Goal: Task Accomplishment & Management: Use online tool/utility

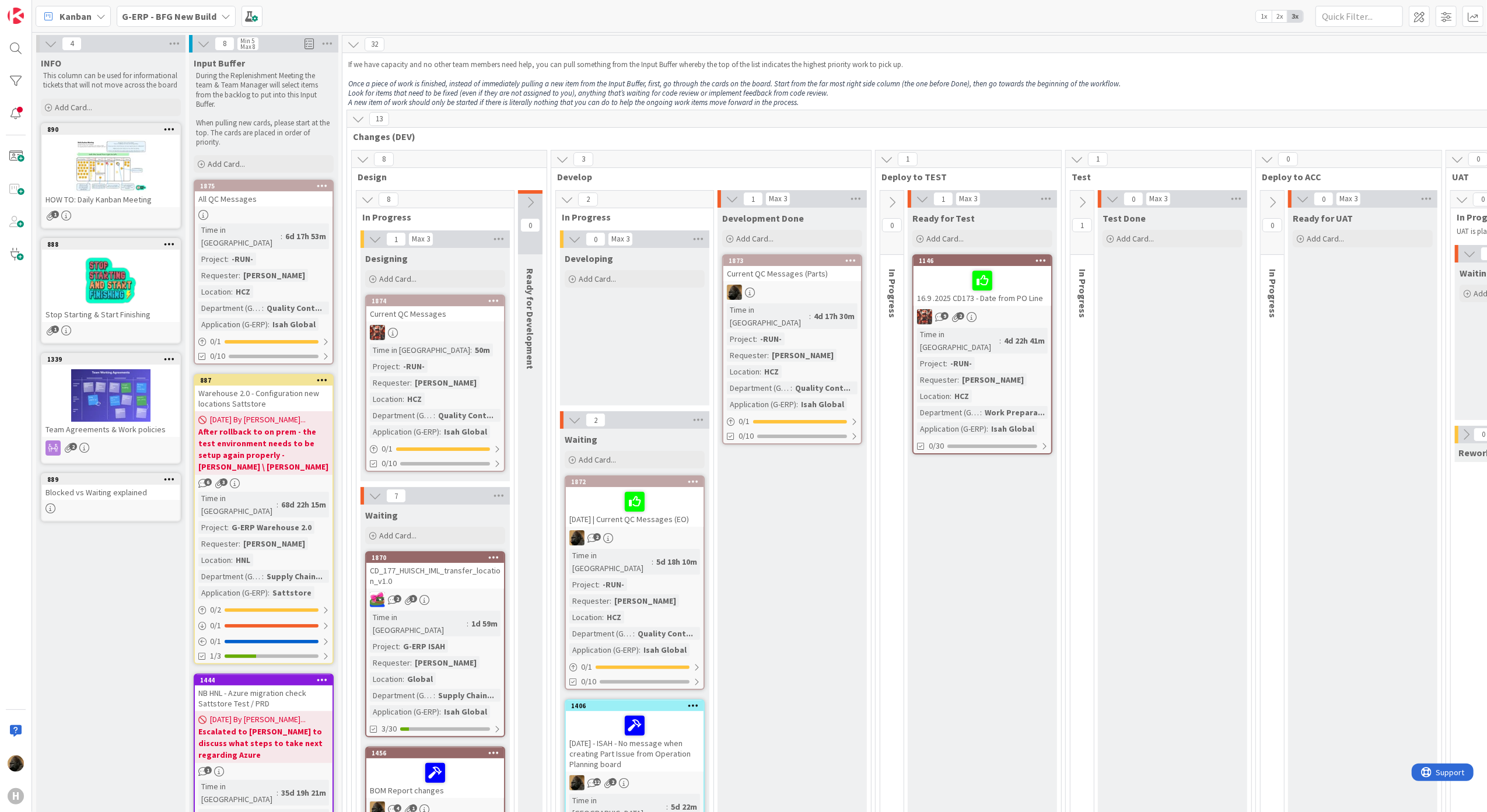
scroll to position [1166, 0]
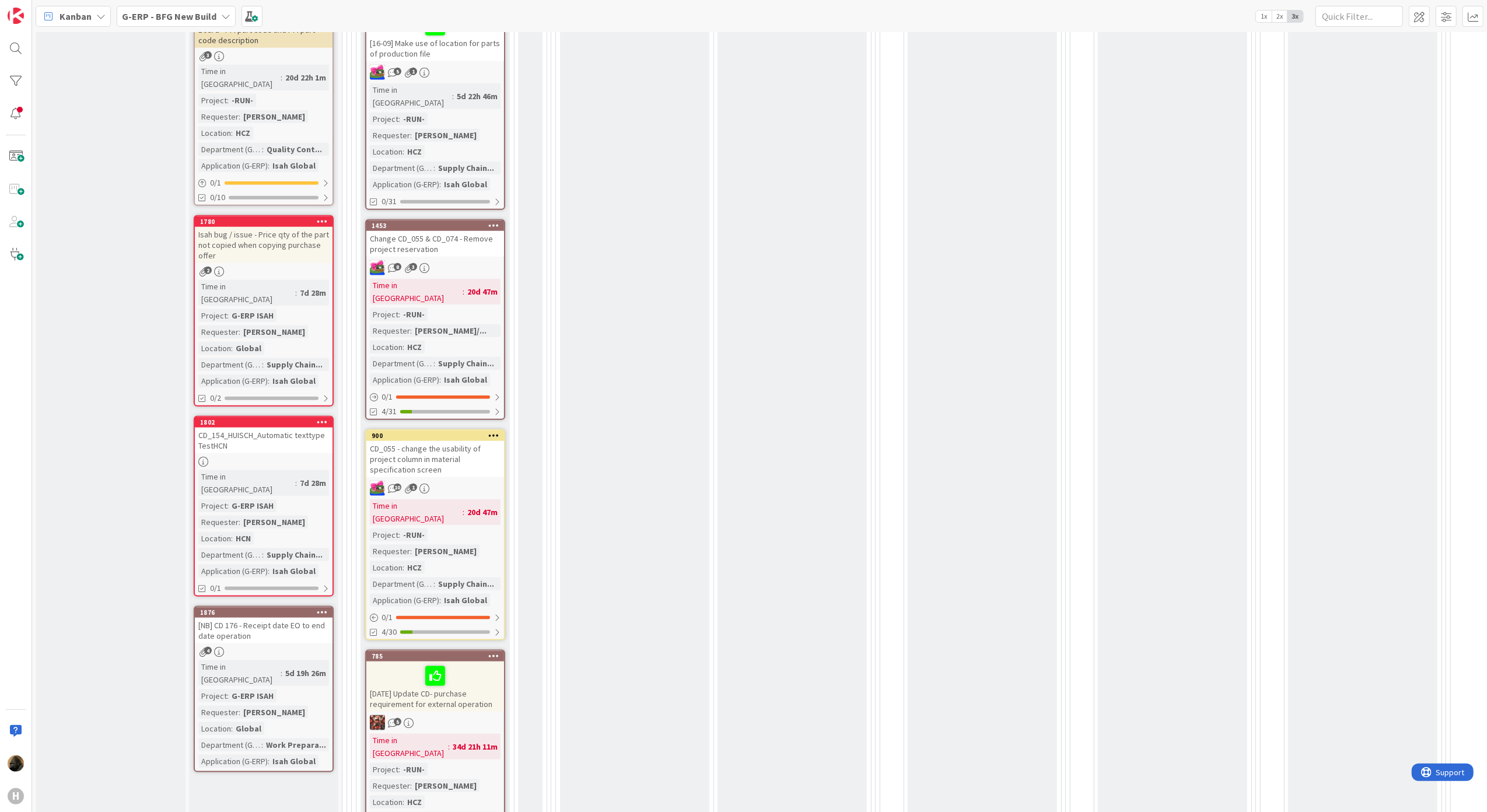
click at [81, 13] on span "Kanban" at bounding box center [75, 16] width 32 height 14
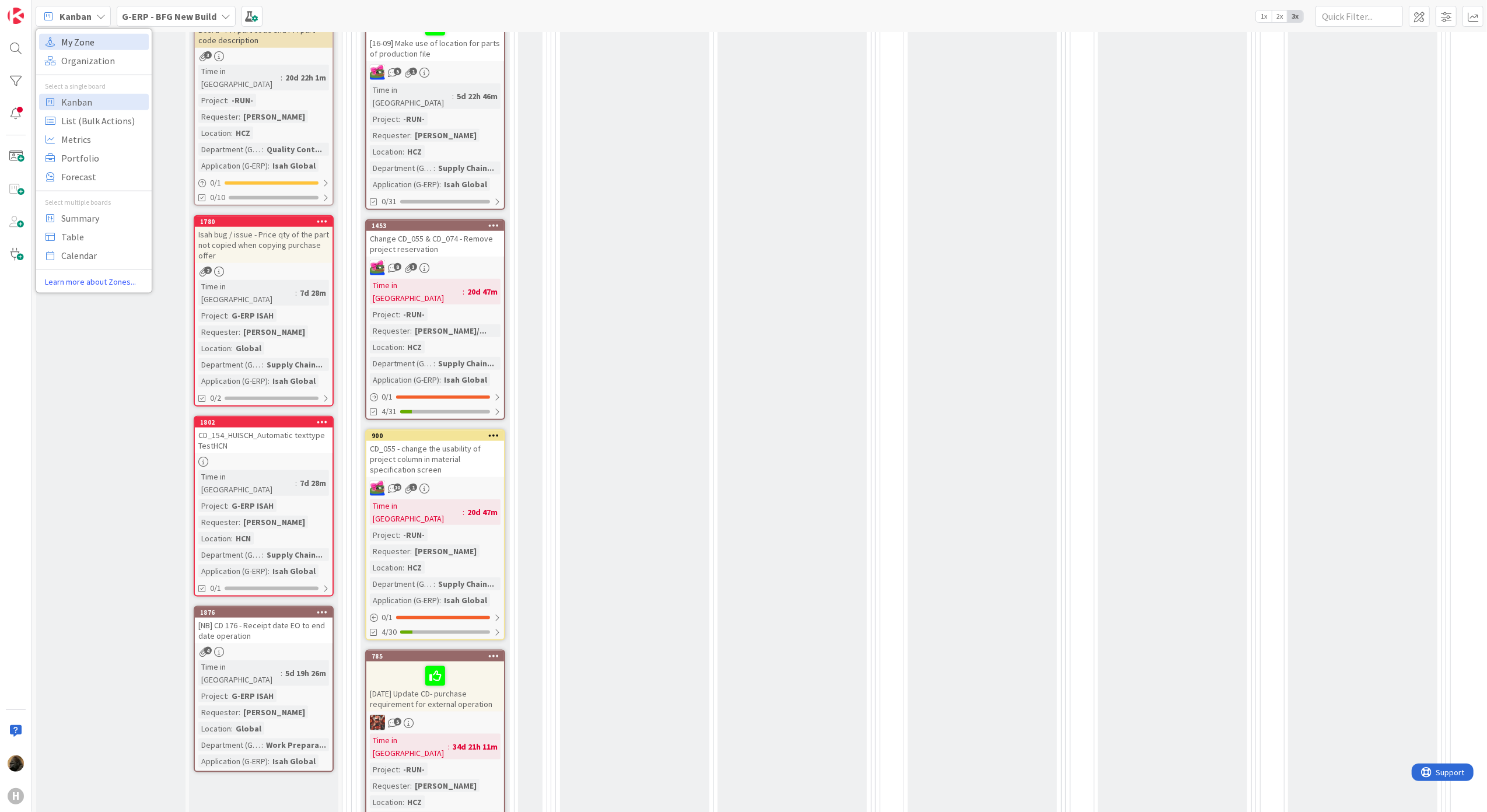
click at [92, 37] on span "My Zone" at bounding box center [103, 41] width 84 height 17
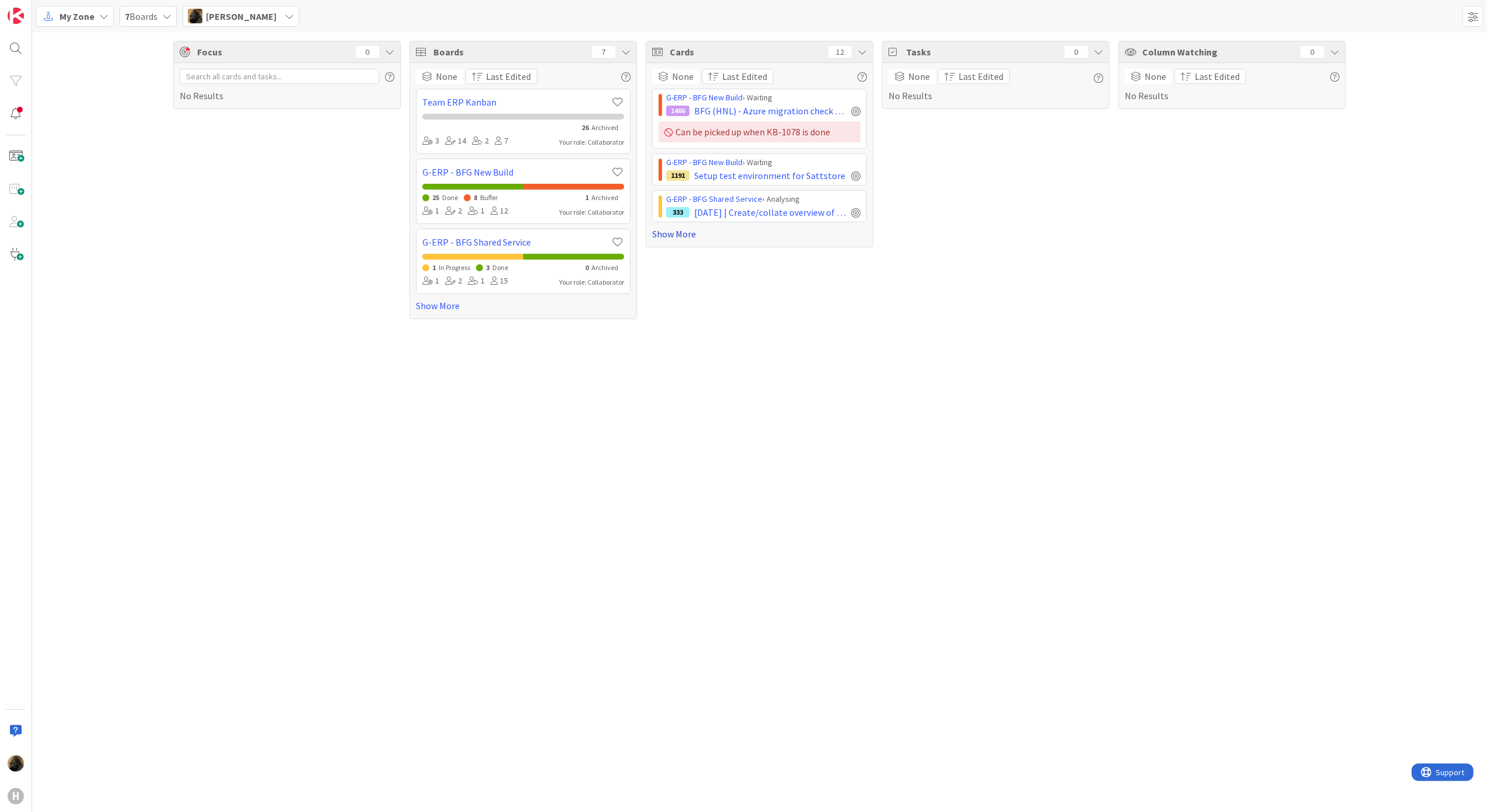
click at [682, 237] on link "Show More" at bounding box center [760, 234] width 215 height 14
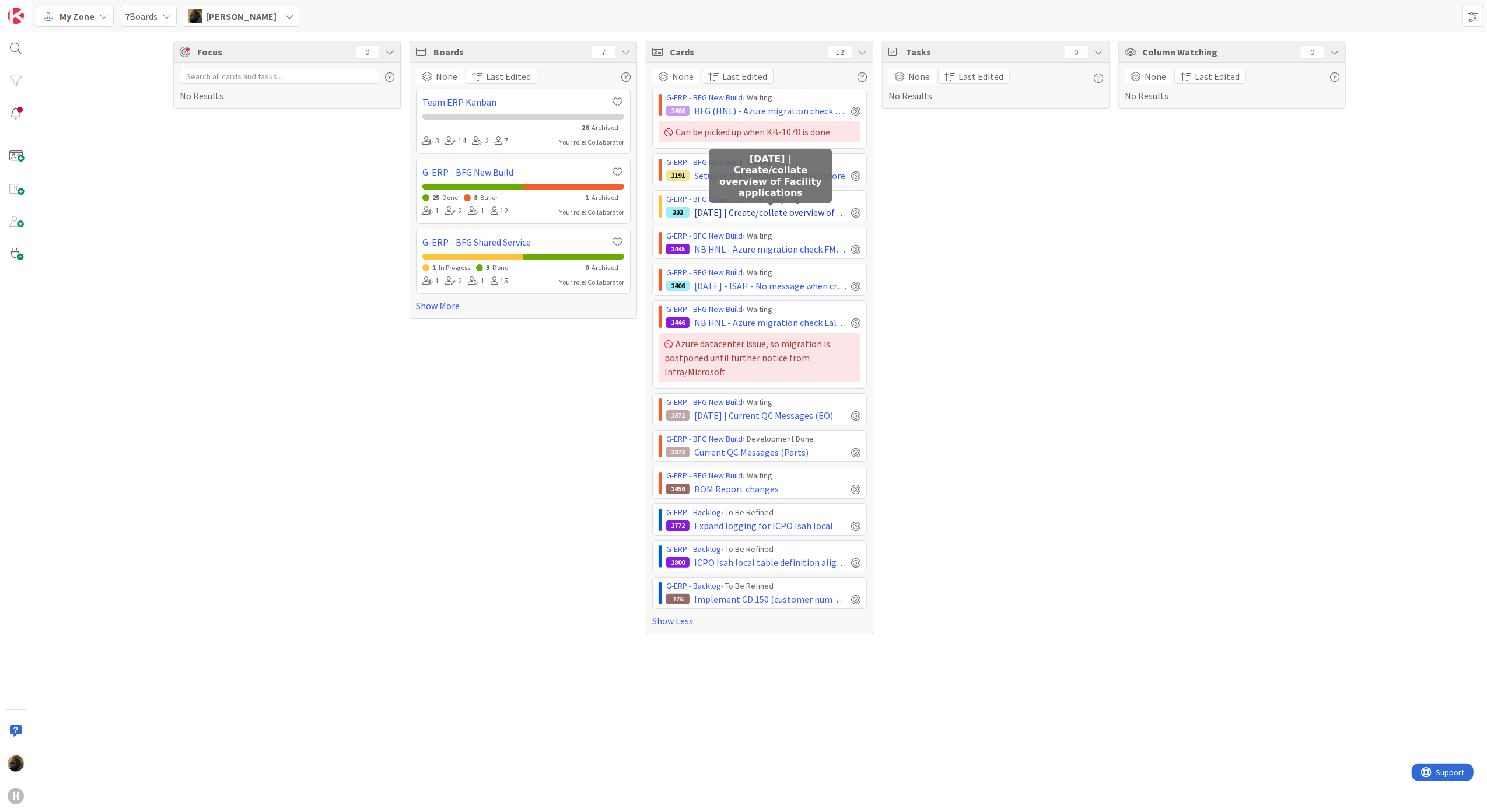
click at [736, 210] on span "[DATE] | Create/collate overview of Facility applications" at bounding box center [770, 212] width 152 height 14
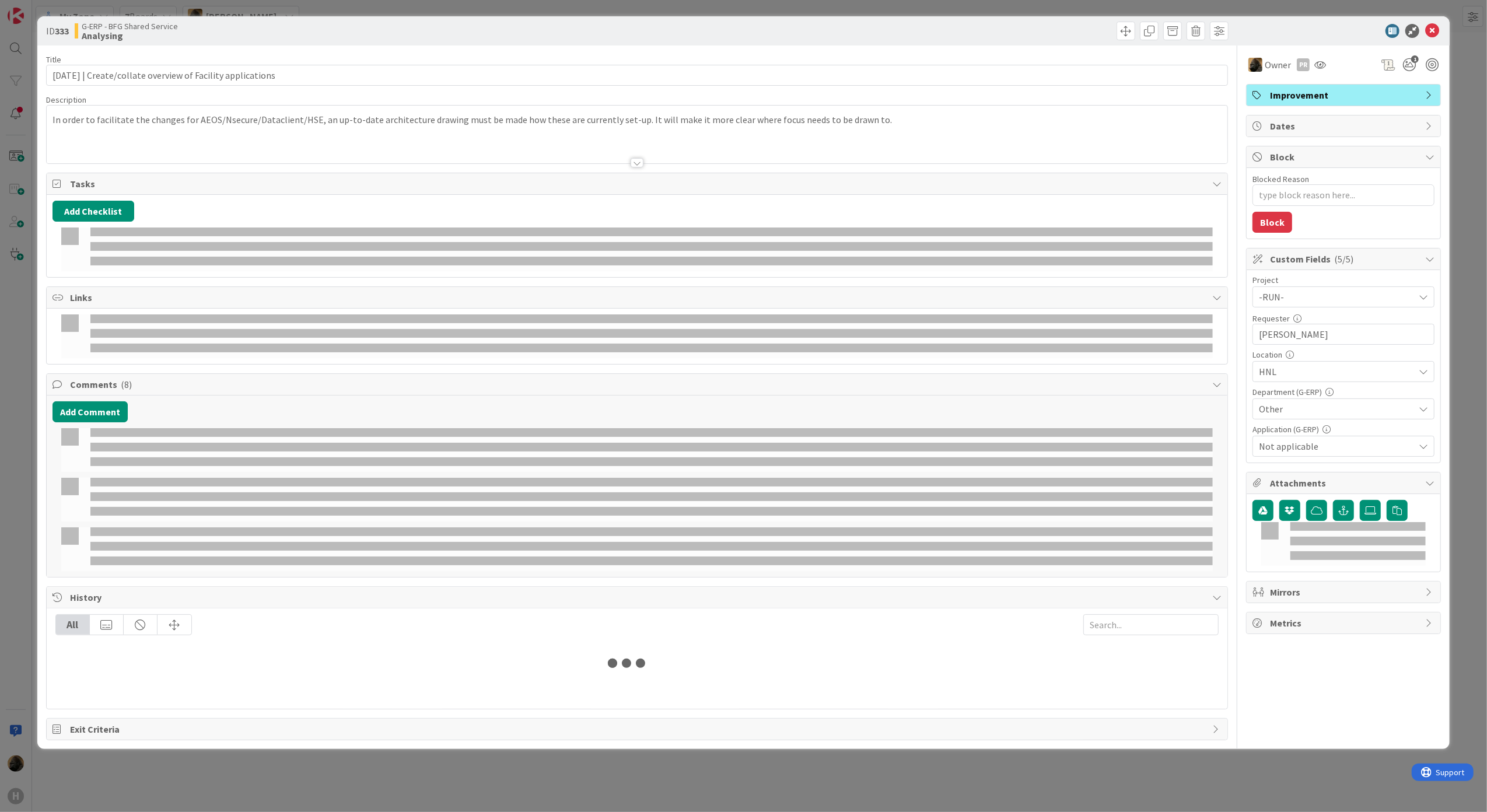
type textarea "x"
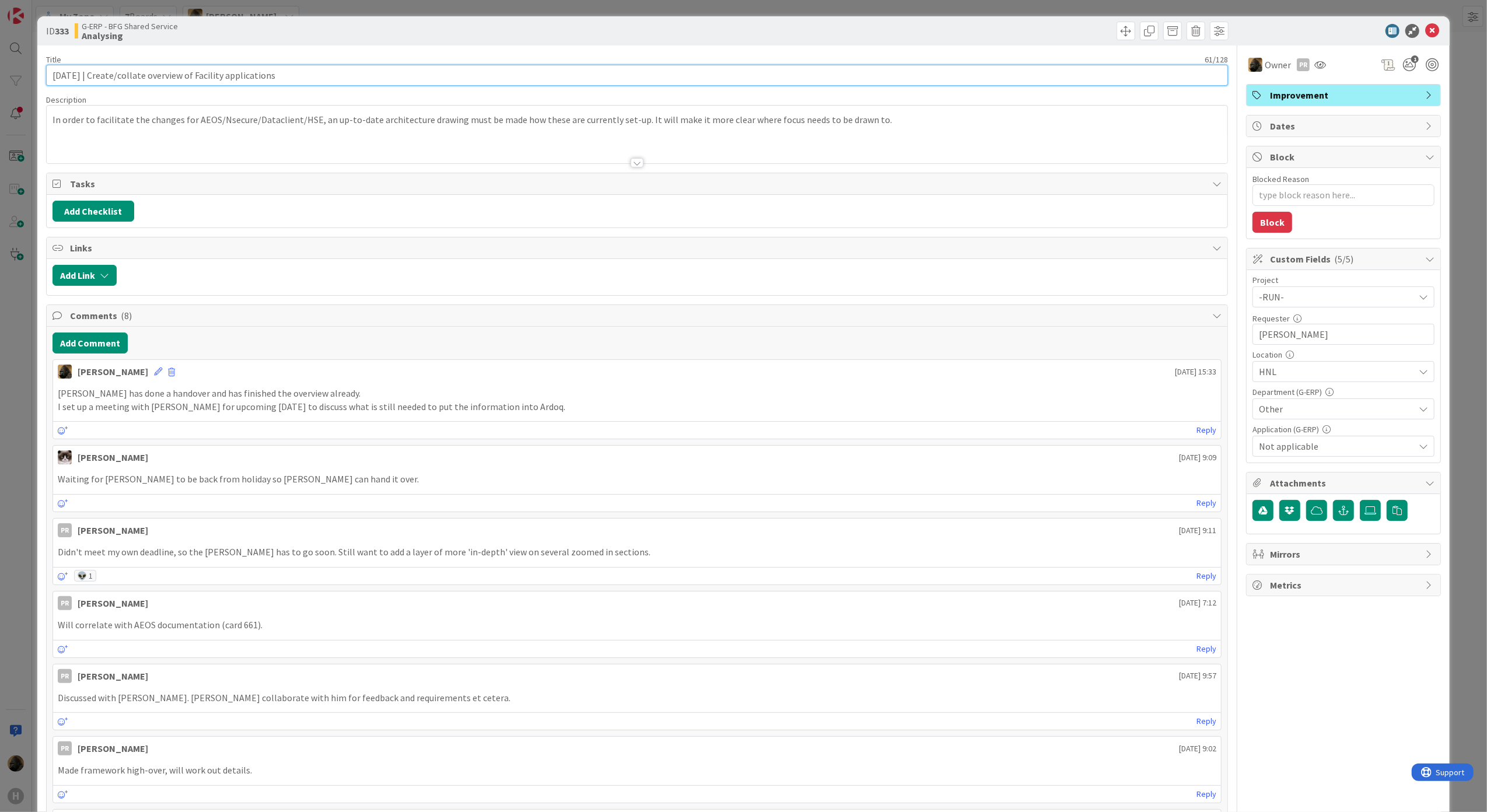
click at [87, 73] on input "[DATE] | Create/collate overview of Facility applications" at bounding box center [637, 74] width 1182 height 21
type input "[DATE] | Create/collate overview of Facility applications"
type textarea "x"
type input "[DATE] | Create/collate overview of Facility applications"
type textarea "x"
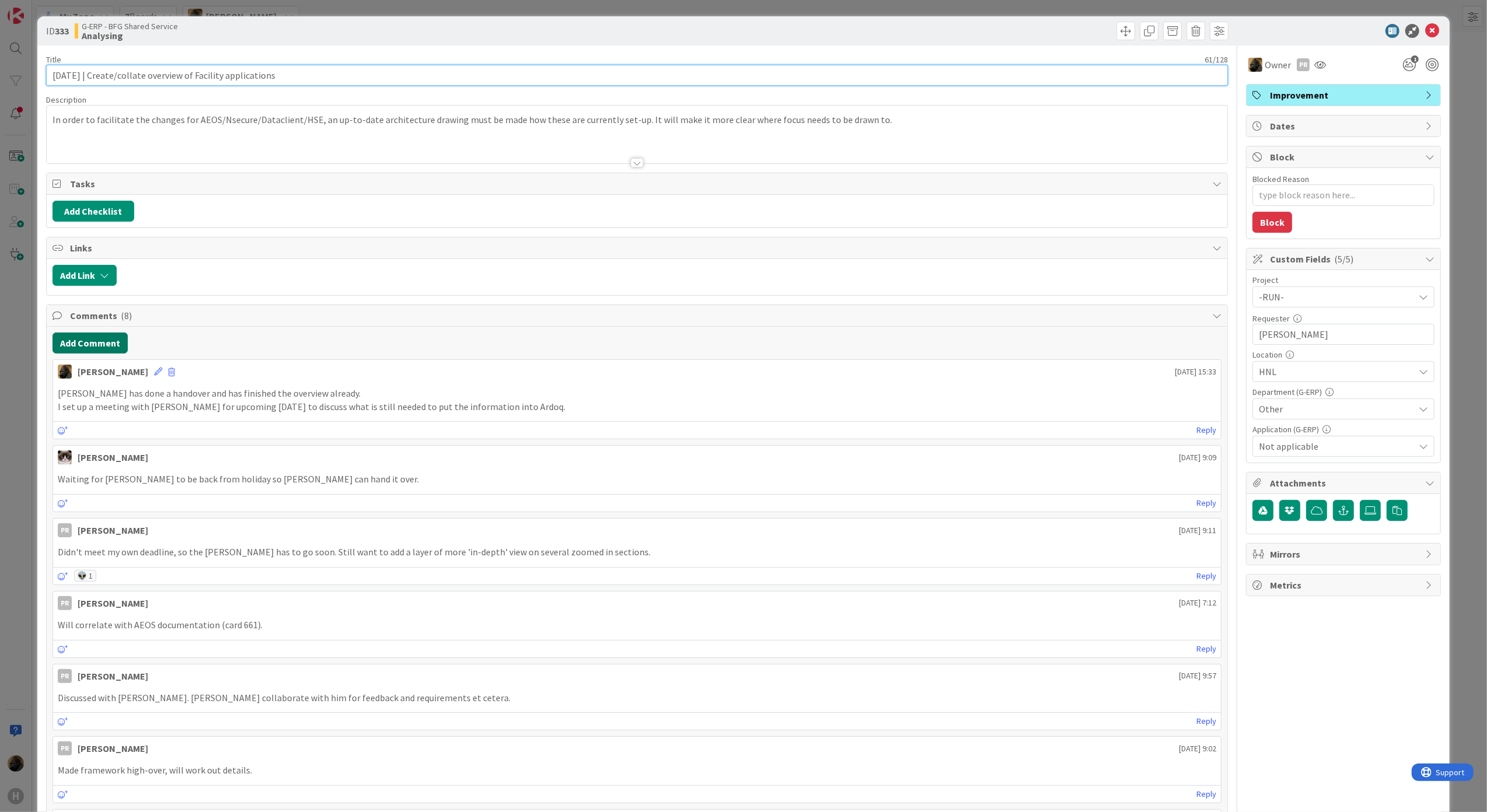
type input "[DATE] | Create/collate overview of Facility applications"
click at [76, 353] on button "Add Comment" at bounding box center [90, 342] width 75 height 21
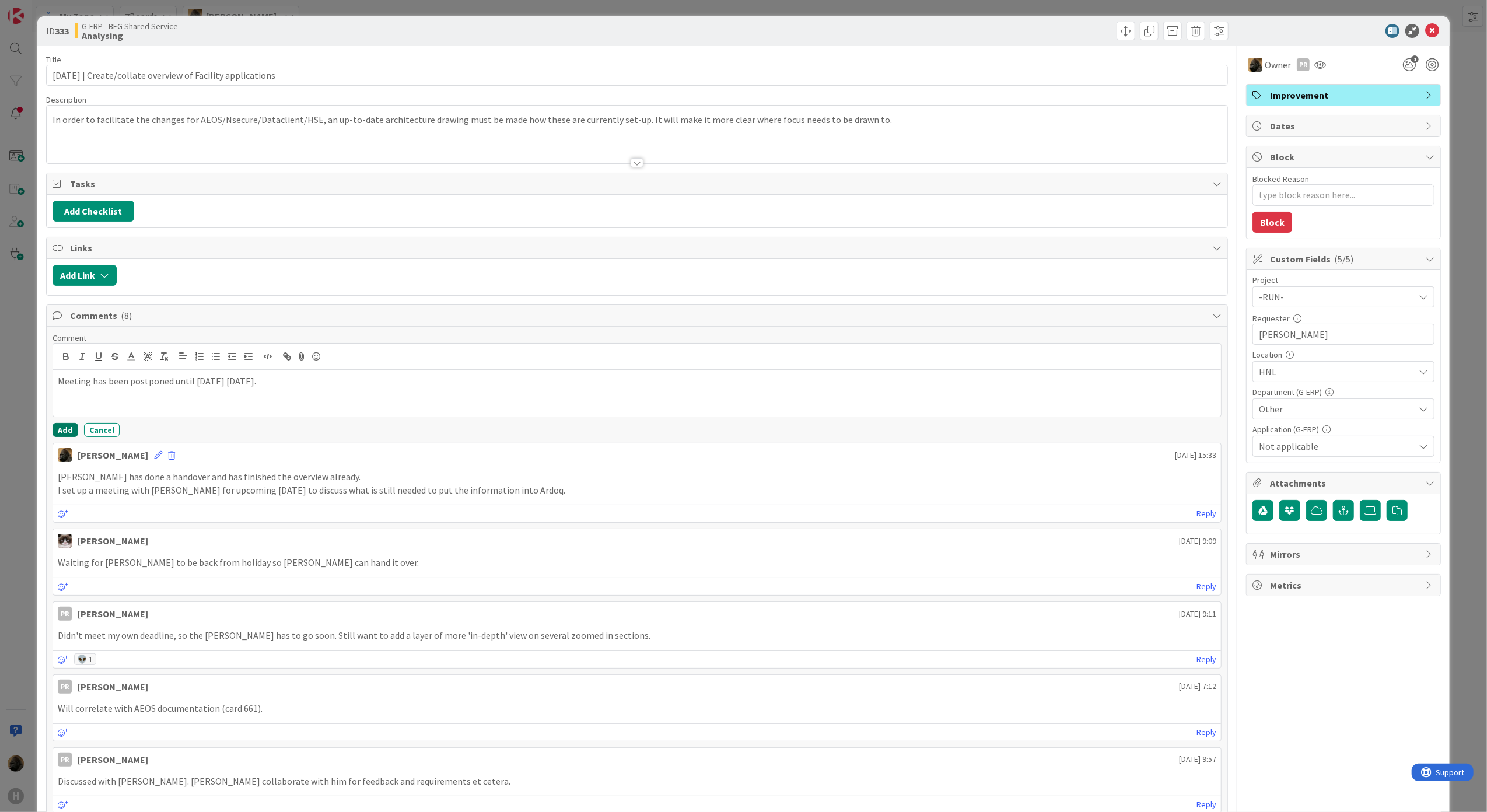
click at [71, 437] on button "Add" at bounding box center [65, 429] width 26 height 14
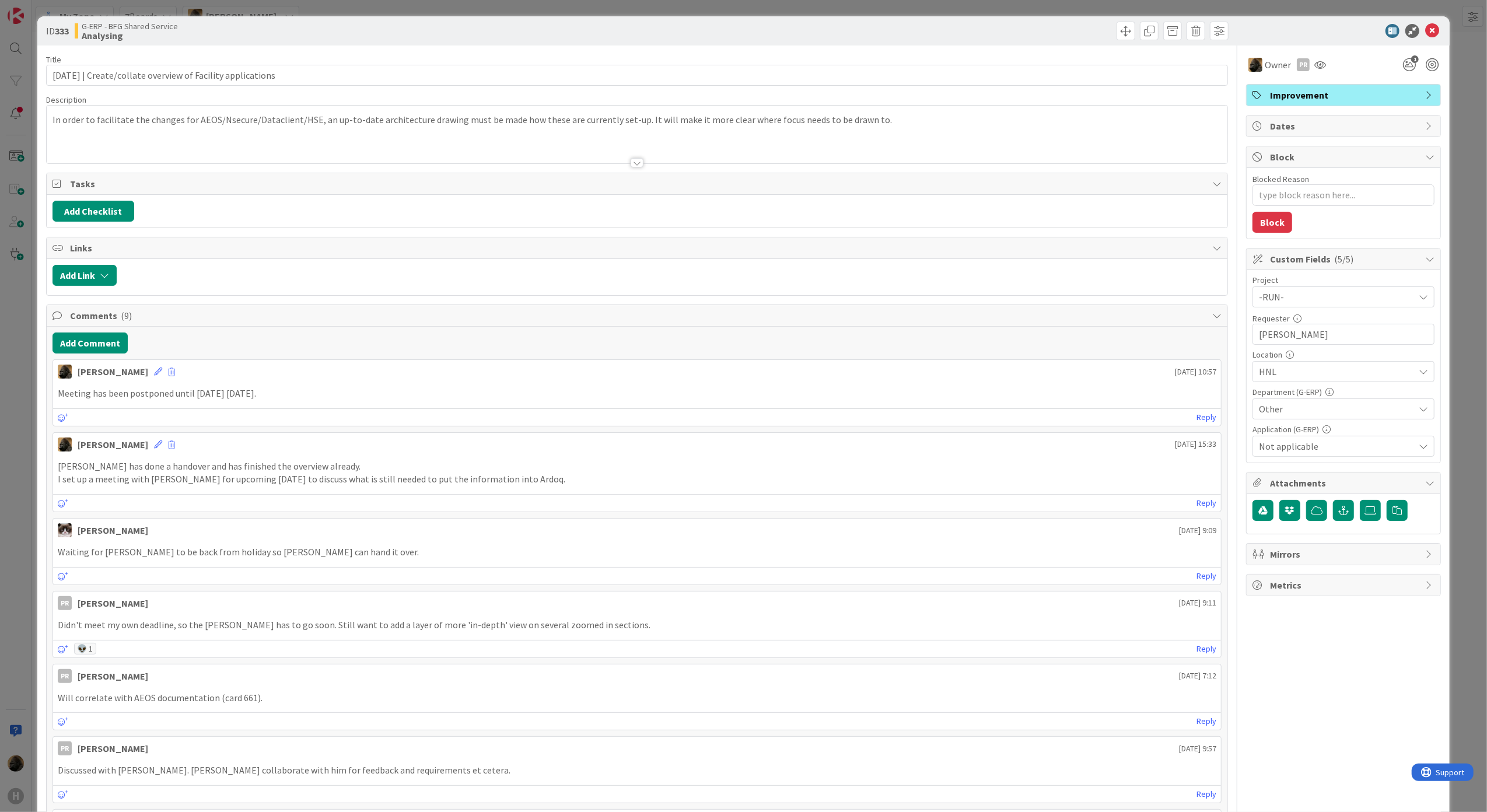
click at [26, 427] on div "ID 333 G-ERP - BFG Shared Service Analysing Title 61 / 128 [DATE] | Create/coll…" at bounding box center [743, 406] width 1487 height 812
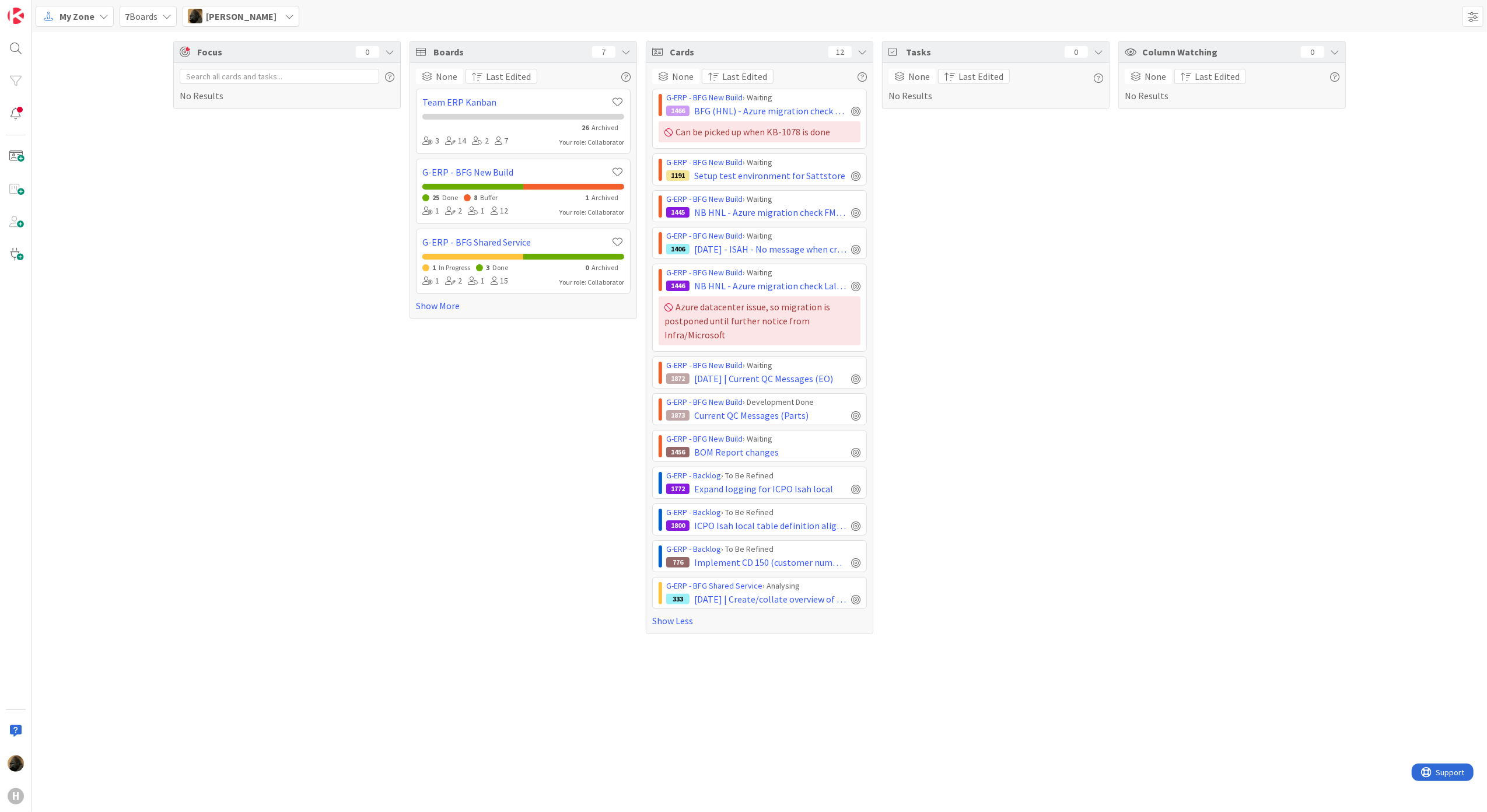
click at [568, 548] on div "Boards 7 None Last Edited Team ERP Kanban 26 Archived 3 14 2 7 Your role: Colla…" at bounding box center [523, 337] width 228 height 593
click at [717, 569] on span "Implement CD 150 (customer numbering)" at bounding box center [770, 562] width 152 height 14
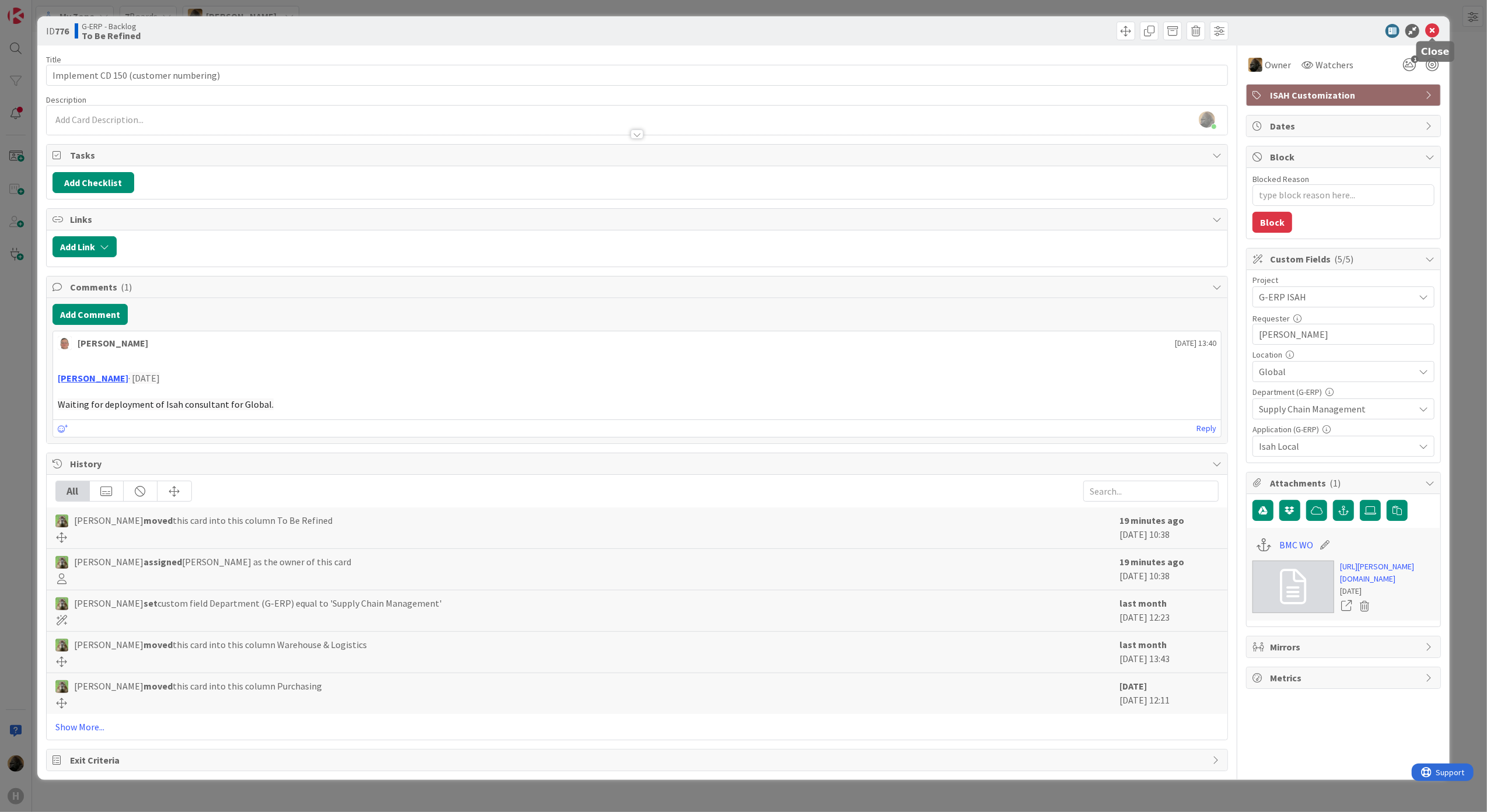
click at [1433, 28] on icon at bounding box center [1432, 31] width 14 height 14
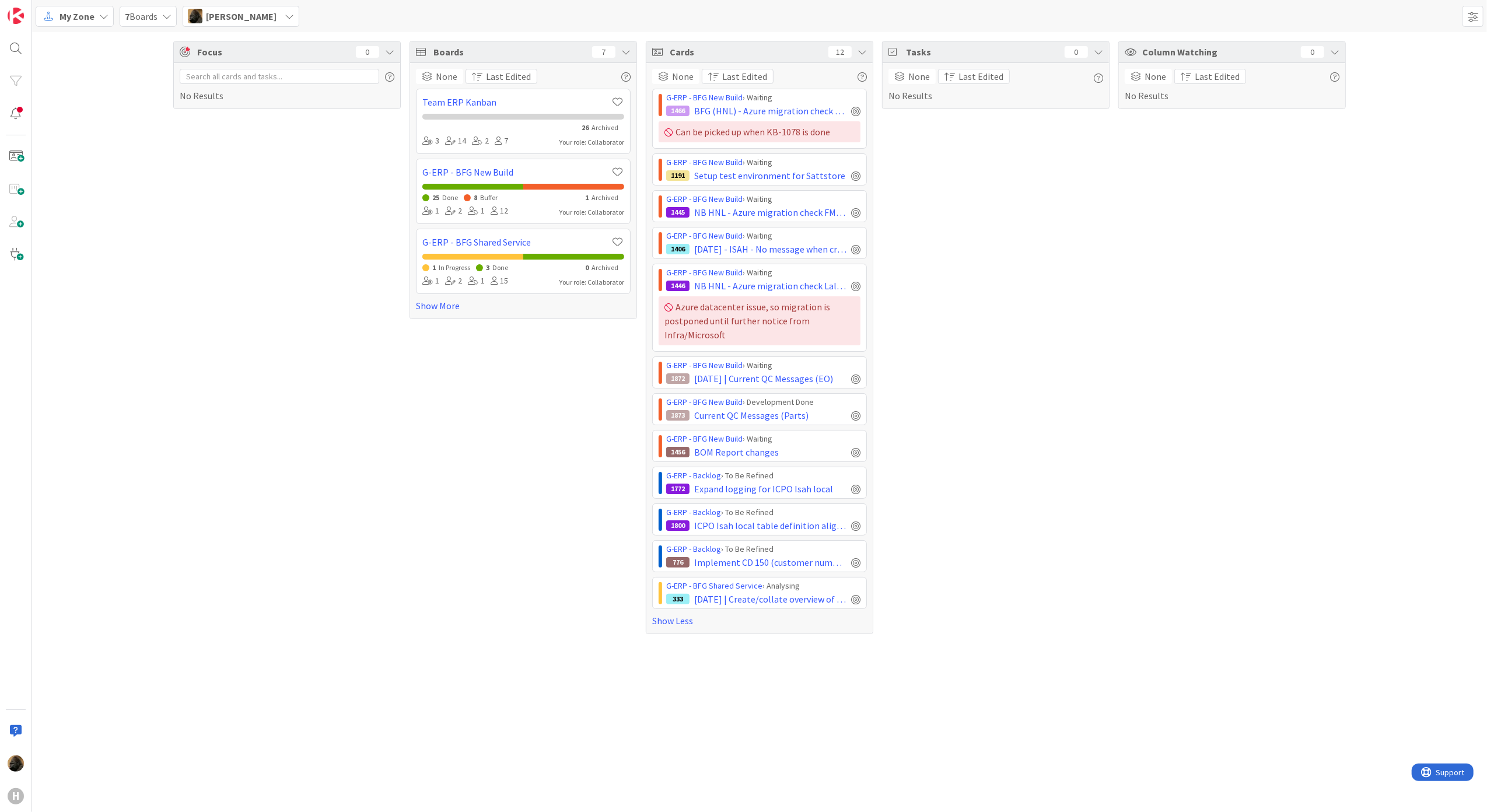
click at [946, 526] on div "Tasks 0 None Last Edited No Results" at bounding box center [996, 337] width 228 height 593
click at [751, 486] on span "Expand logging for ICPO Isah local" at bounding box center [764, 489] width 139 height 14
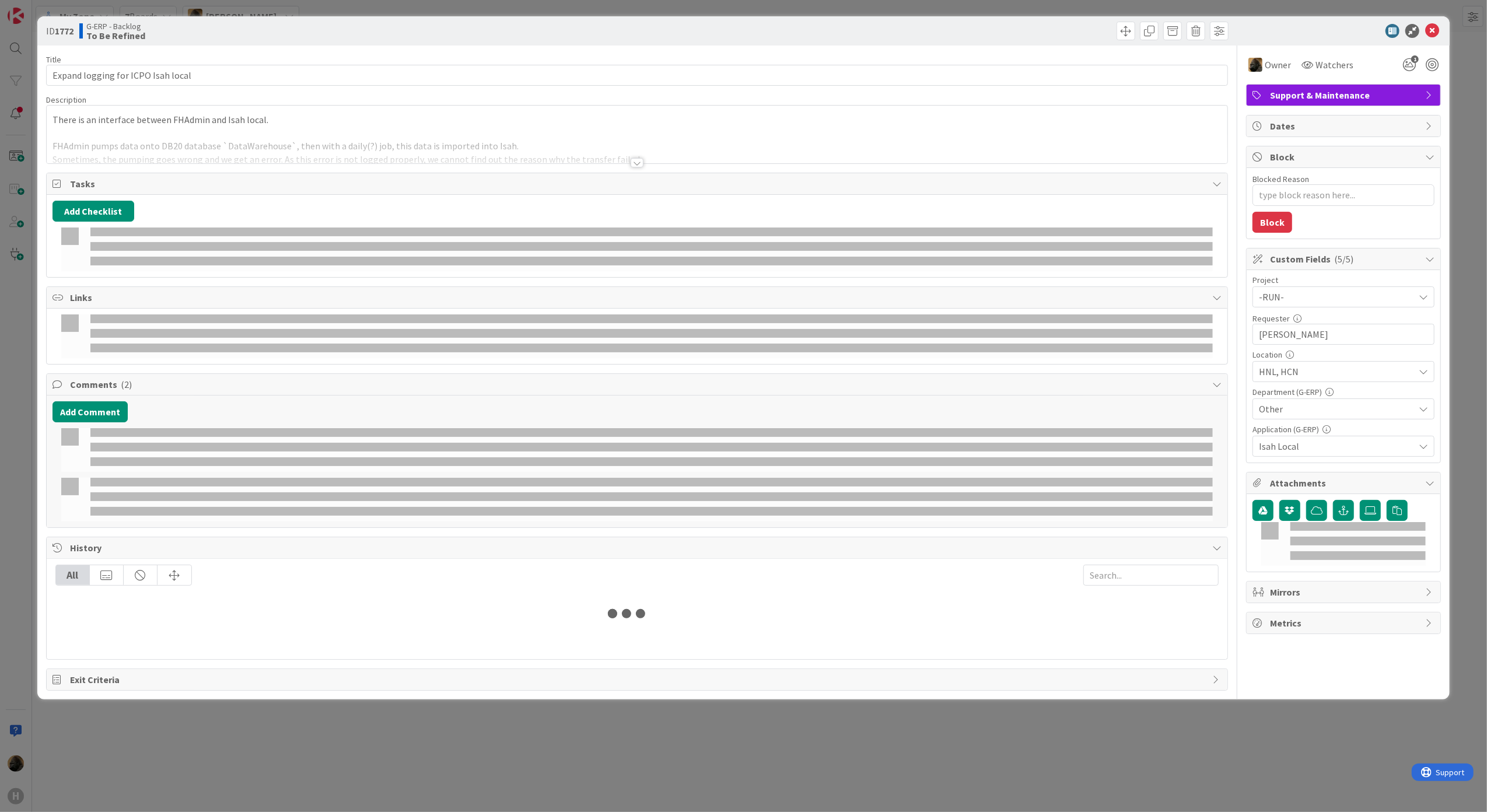
type textarea "x"
select select "sql"
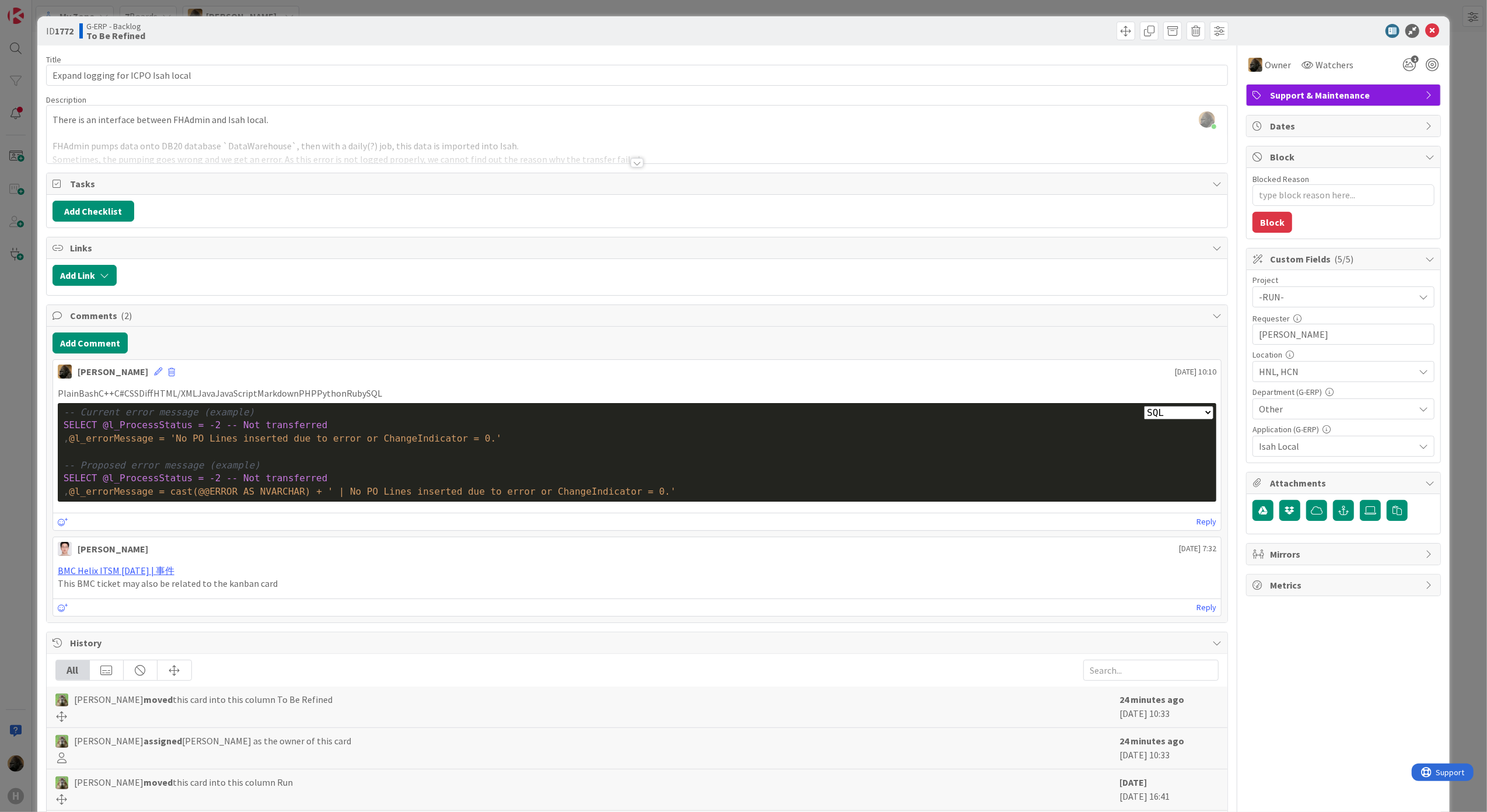
click at [21, 470] on div "ID 1772 G-ERP - Backlog To Be Refined Title 34 / 128 Expand logging for ICPO Is…" at bounding box center [743, 406] width 1487 height 812
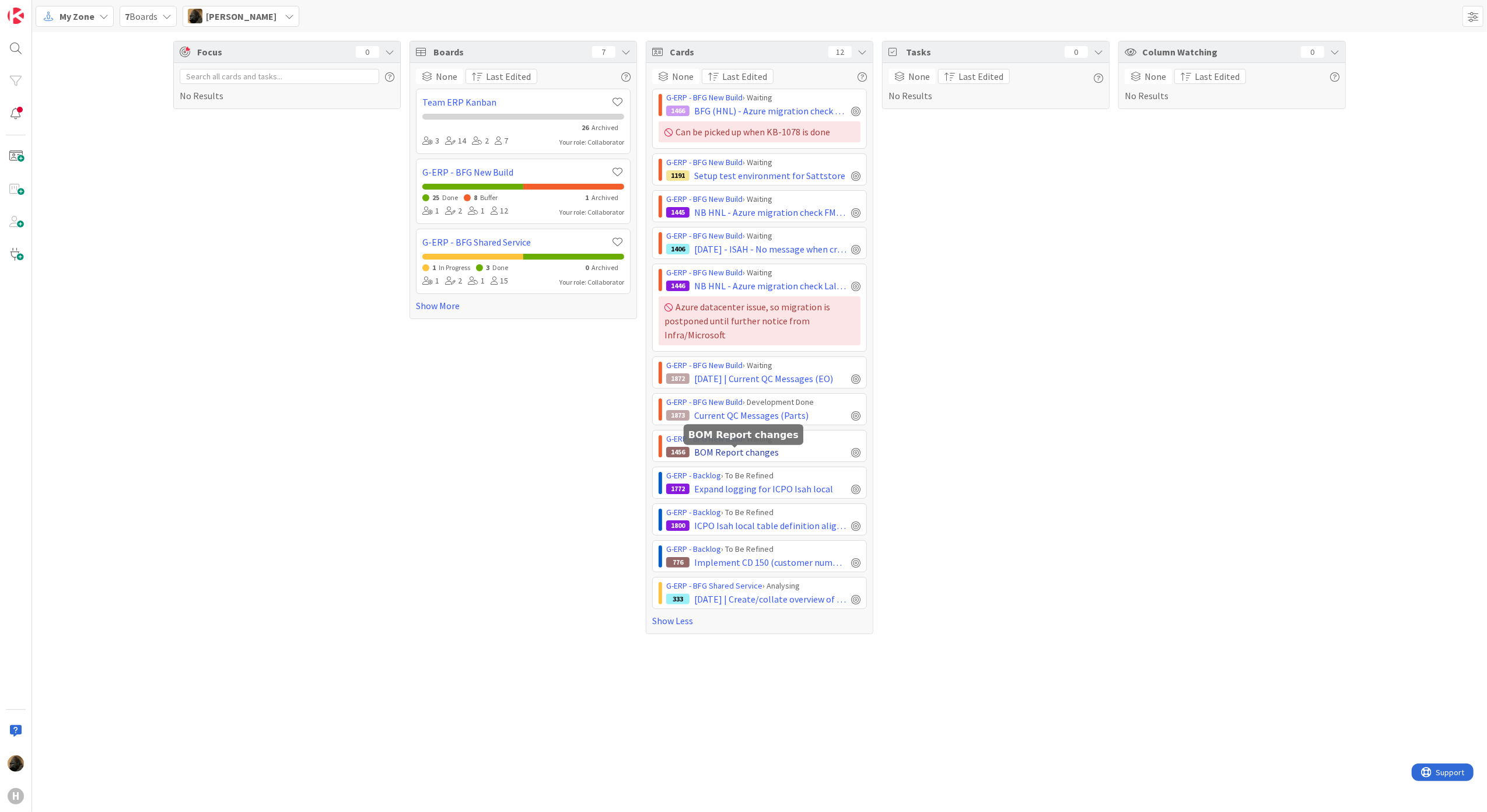
click at [715, 448] on span "BOM Report changes" at bounding box center [736, 451] width 84 height 14
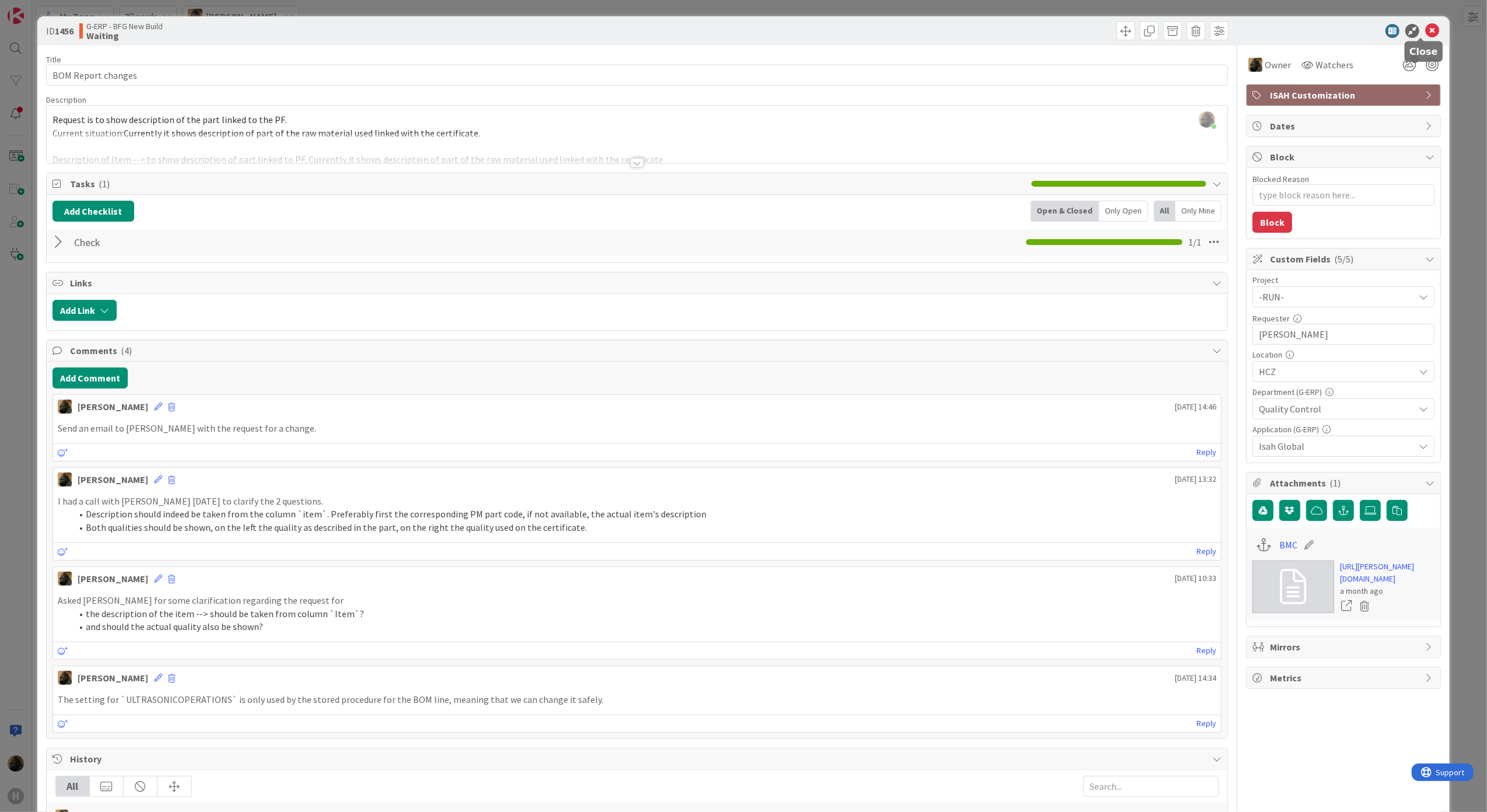
click at [1425, 26] on icon at bounding box center [1432, 31] width 14 height 14
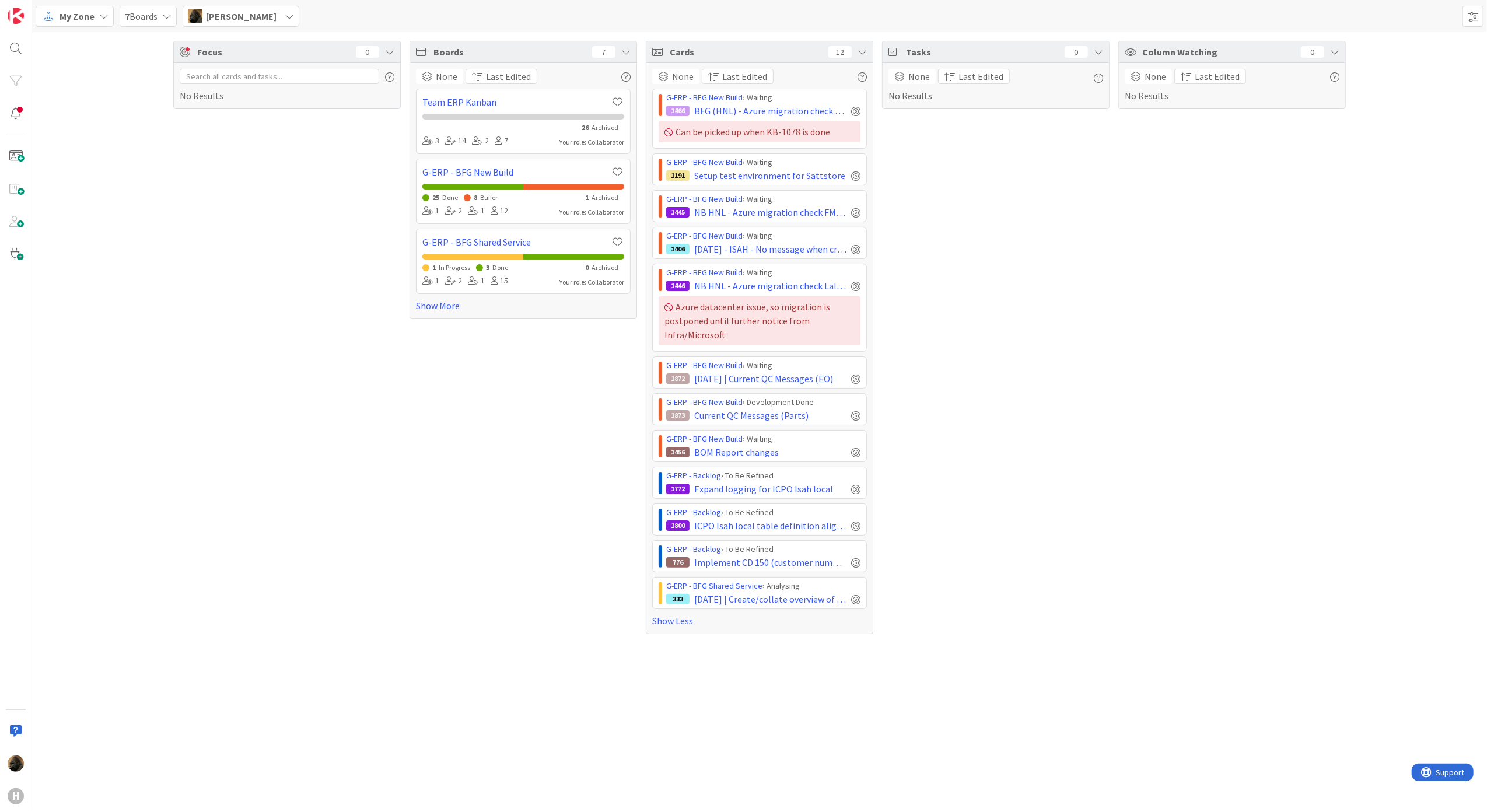
click at [498, 407] on div "Boards 7 None Last Edited Team ERP Kanban 26 Archived 3 14 2 7 Your role: Colla…" at bounding box center [523, 337] width 228 height 593
click at [353, 220] on div "Focus 0 No Results" at bounding box center [287, 337] width 228 height 593
click at [80, 13] on span "My Zone" at bounding box center [77, 16] width 35 height 14
click at [98, 104] on span "Kanban" at bounding box center [103, 101] width 84 height 17
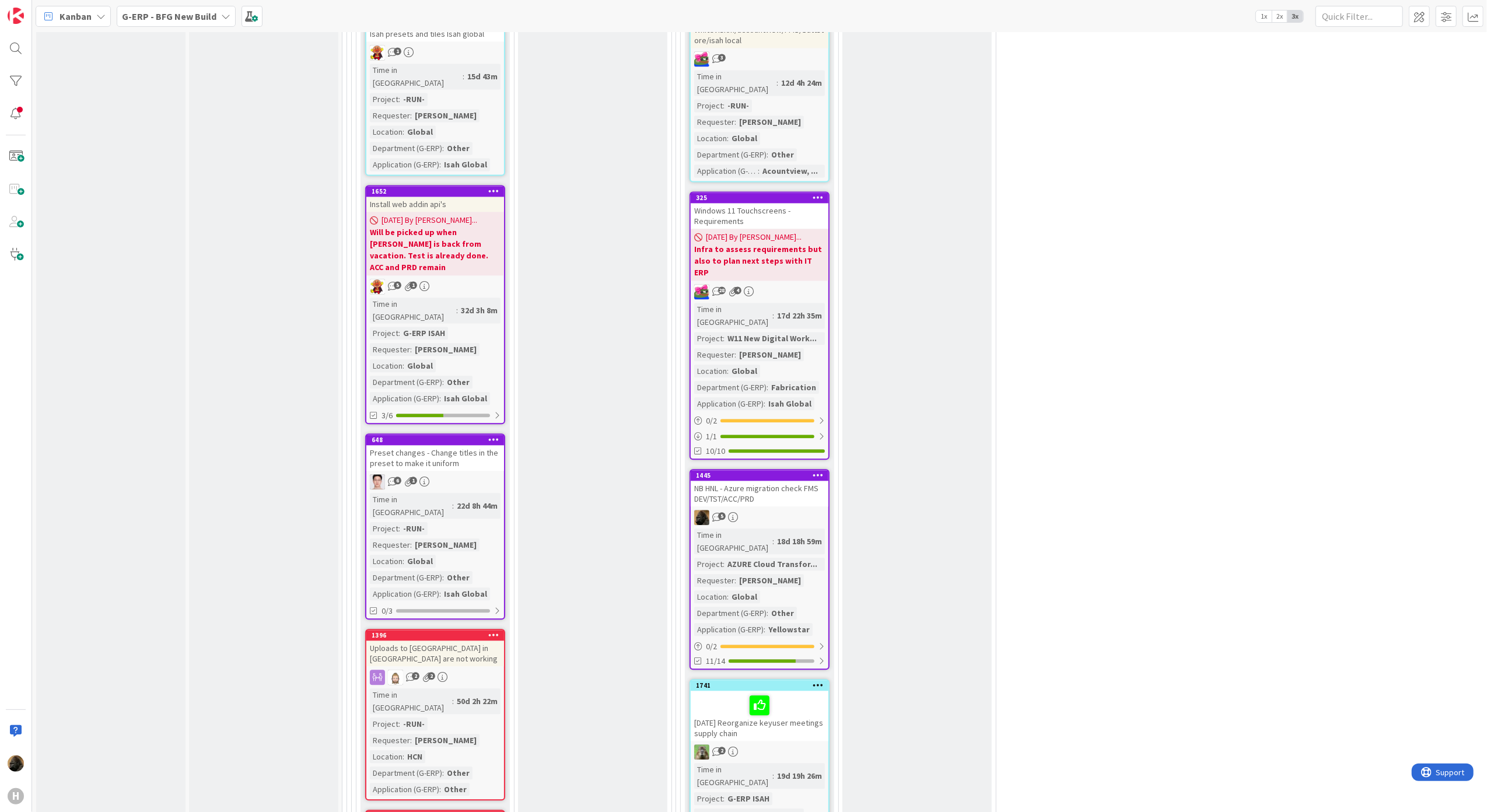
scroll to position [2462, 0]
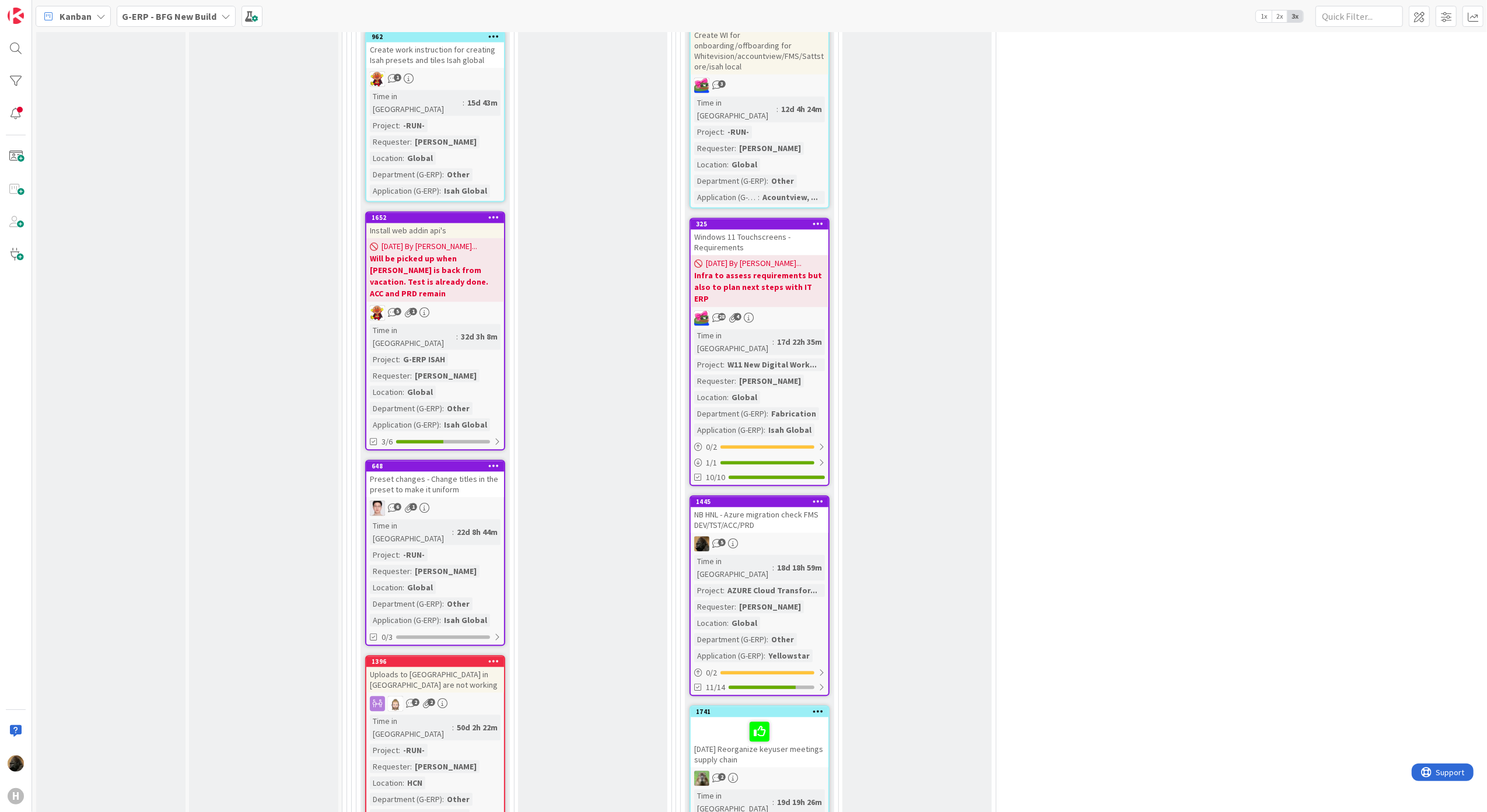
click at [782, 507] on div "NB HNL - Azure migration check FMS DEV/TST/ACC/PRD" at bounding box center [760, 519] width 138 height 26
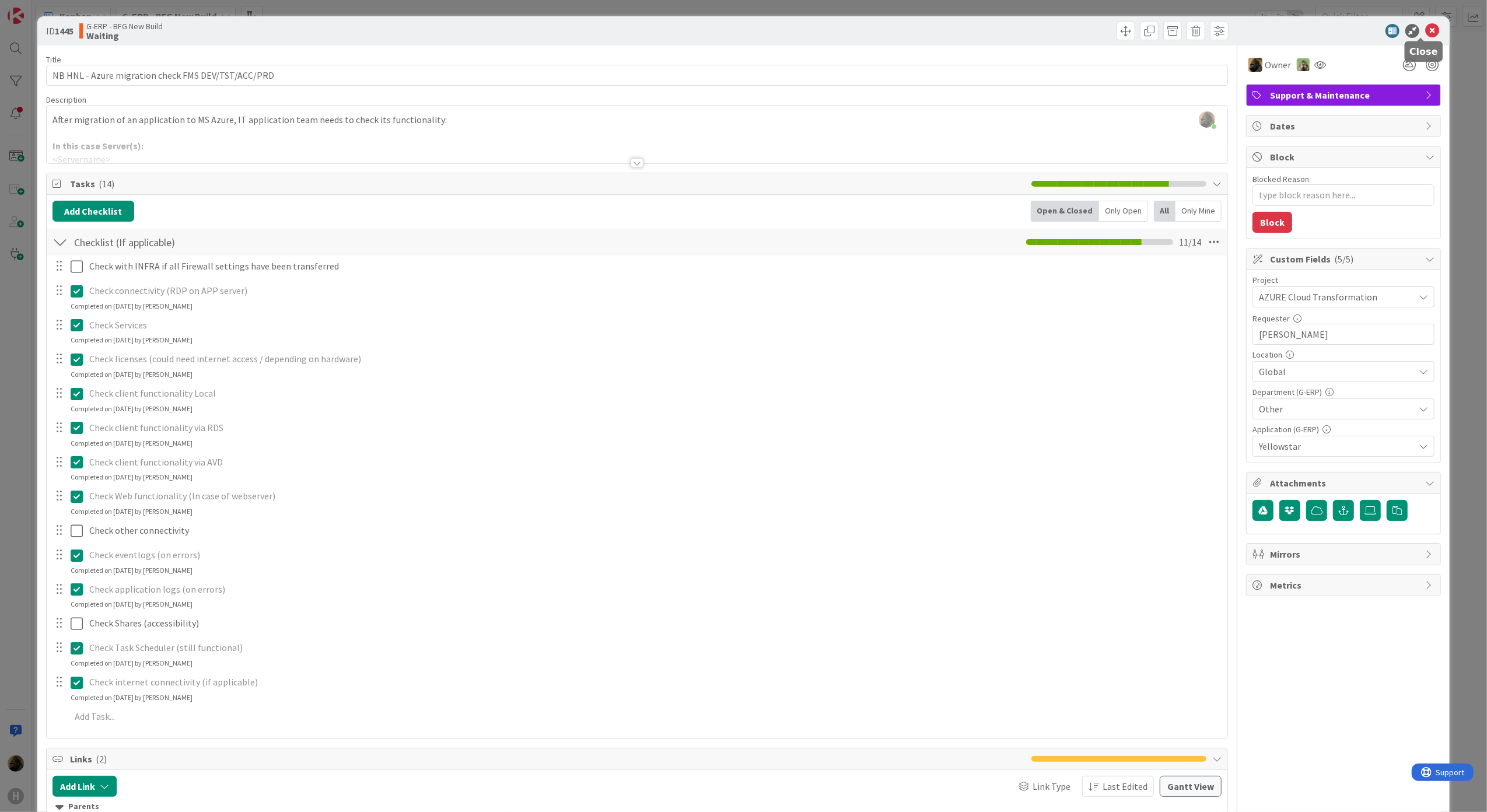
click at [1427, 29] on icon at bounding box center [1432, 31] width 14 height 14
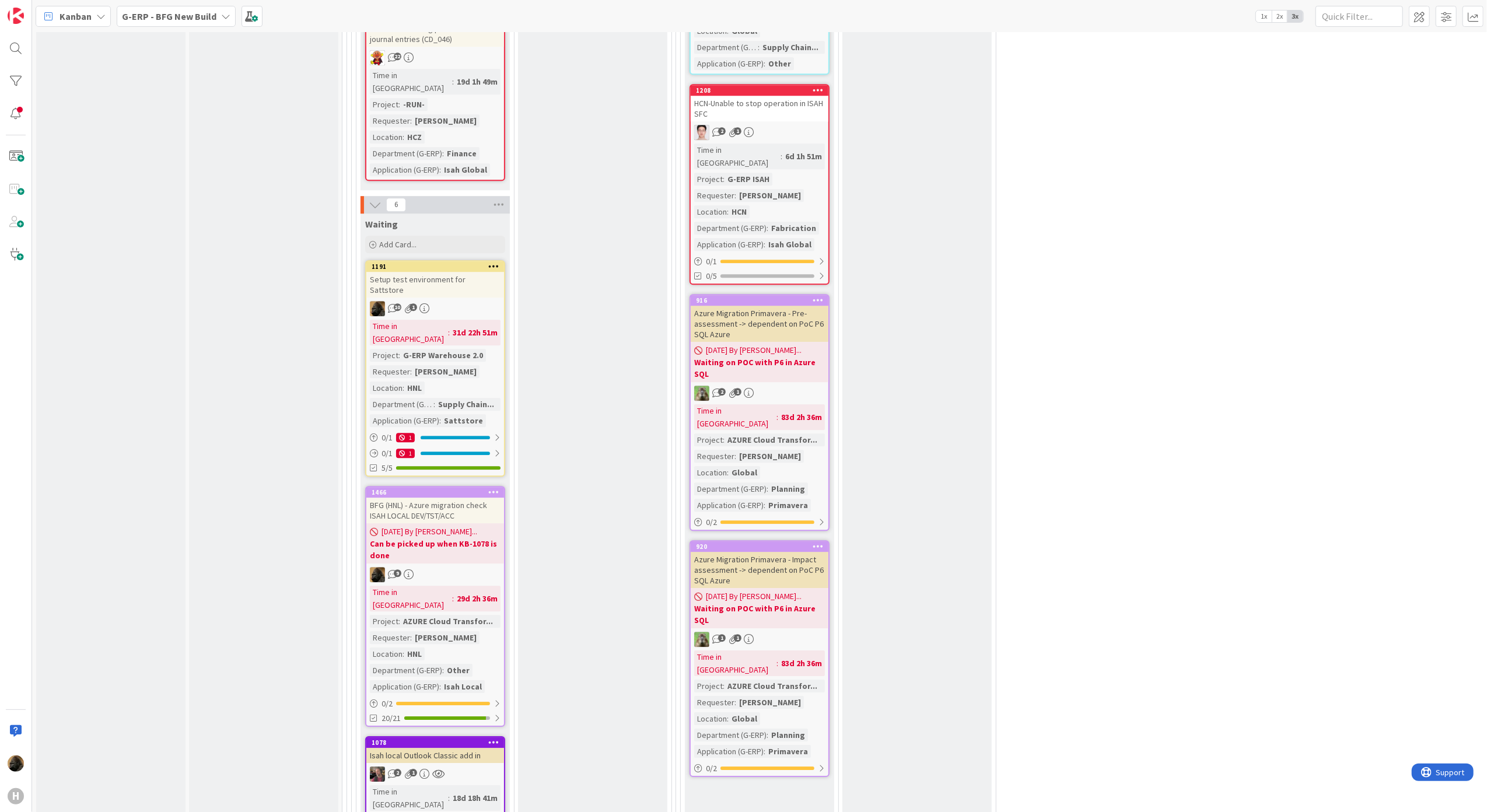
scroll to position [3317, 0]
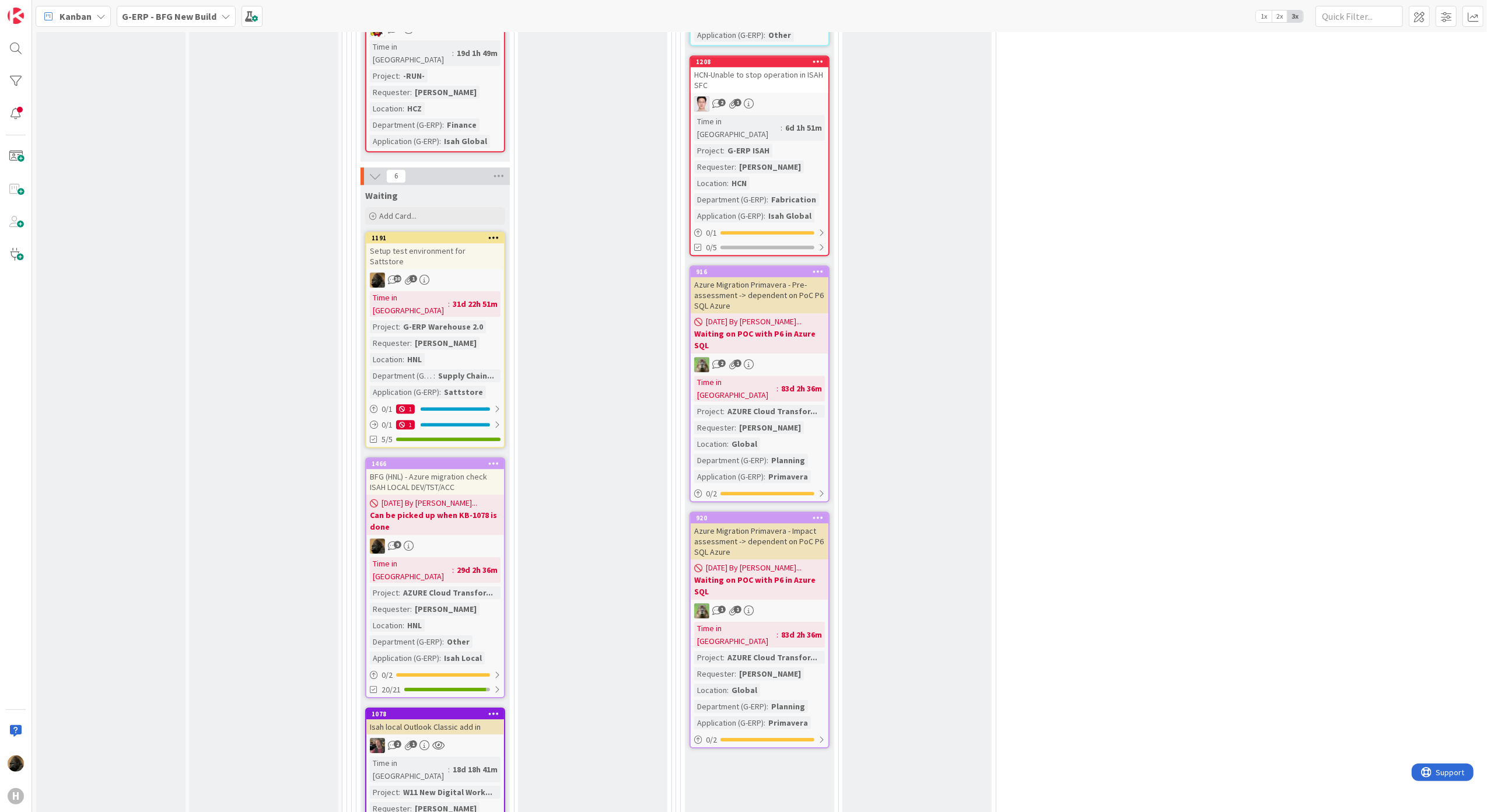
click at [442, 719] on div "Isah local Outlook Classic add in" at bounding box center [435, 726] width 138 height 15
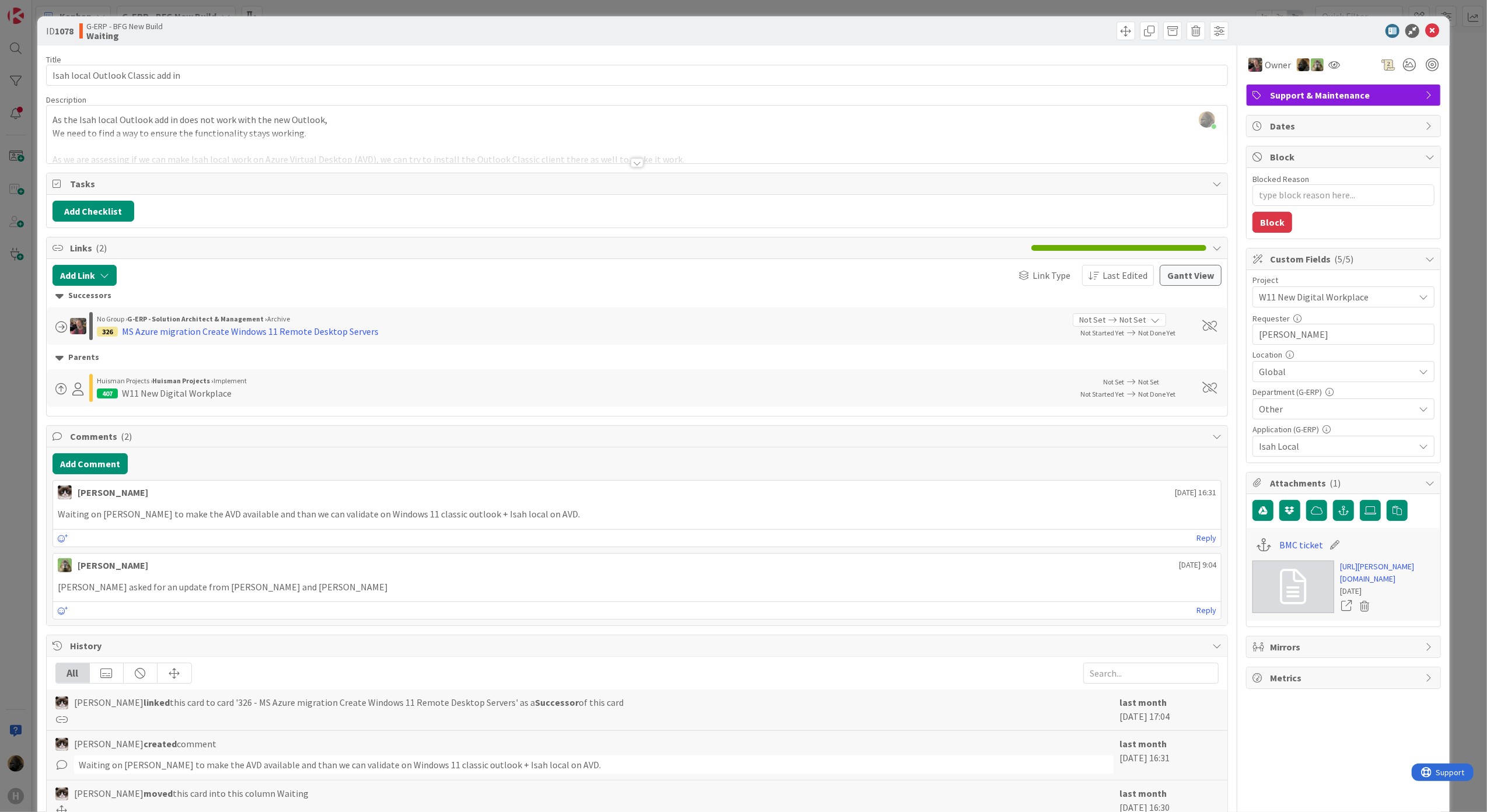
click at [15, 477] on div "ID 1078 G-ERP - BFG New Build Waiting Title 33 / 128 Isah local Outlook Classic…" at bounding box center [743, 406] width 1487 height 812
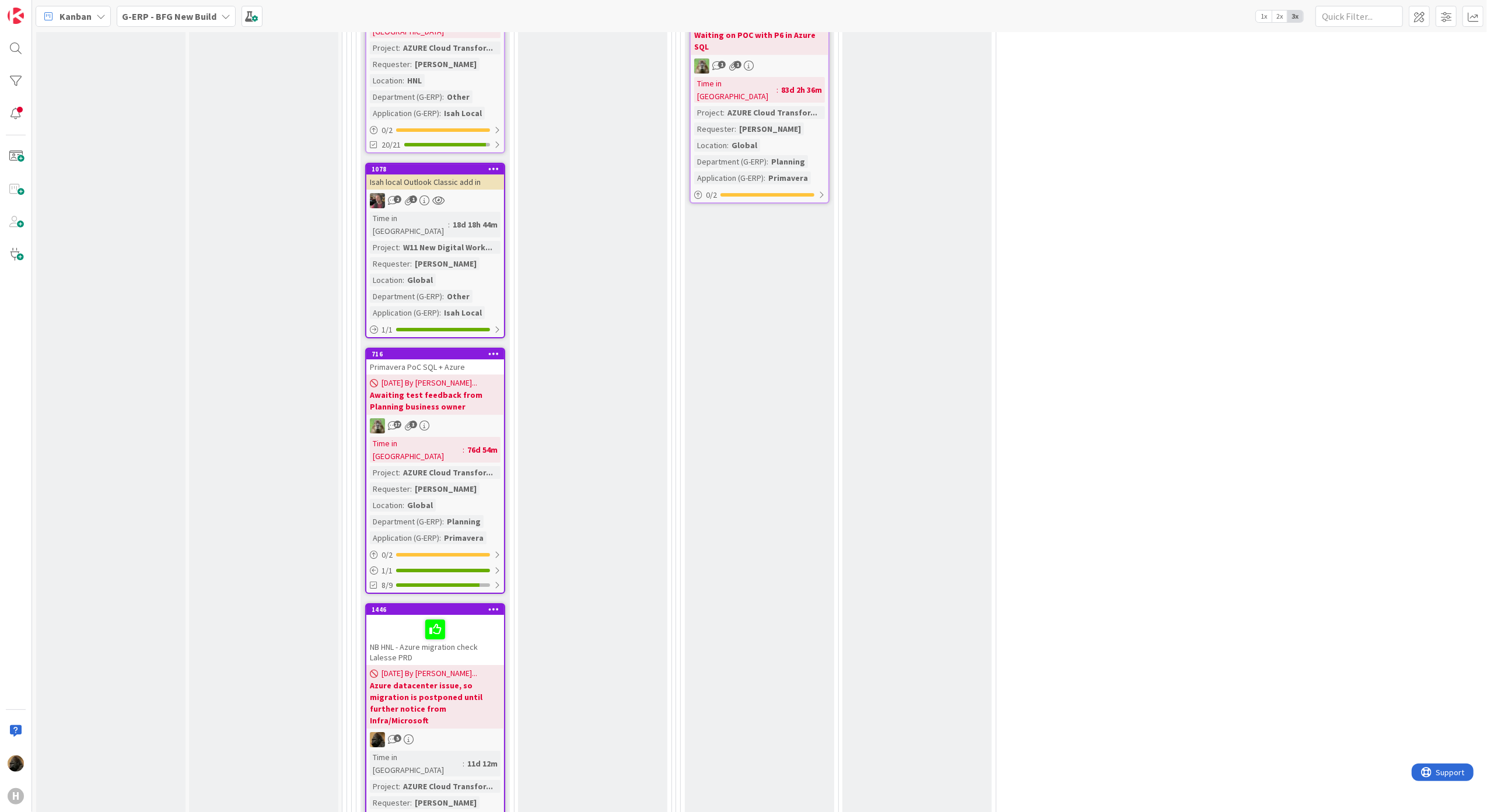
scroll to position [3940, 0]
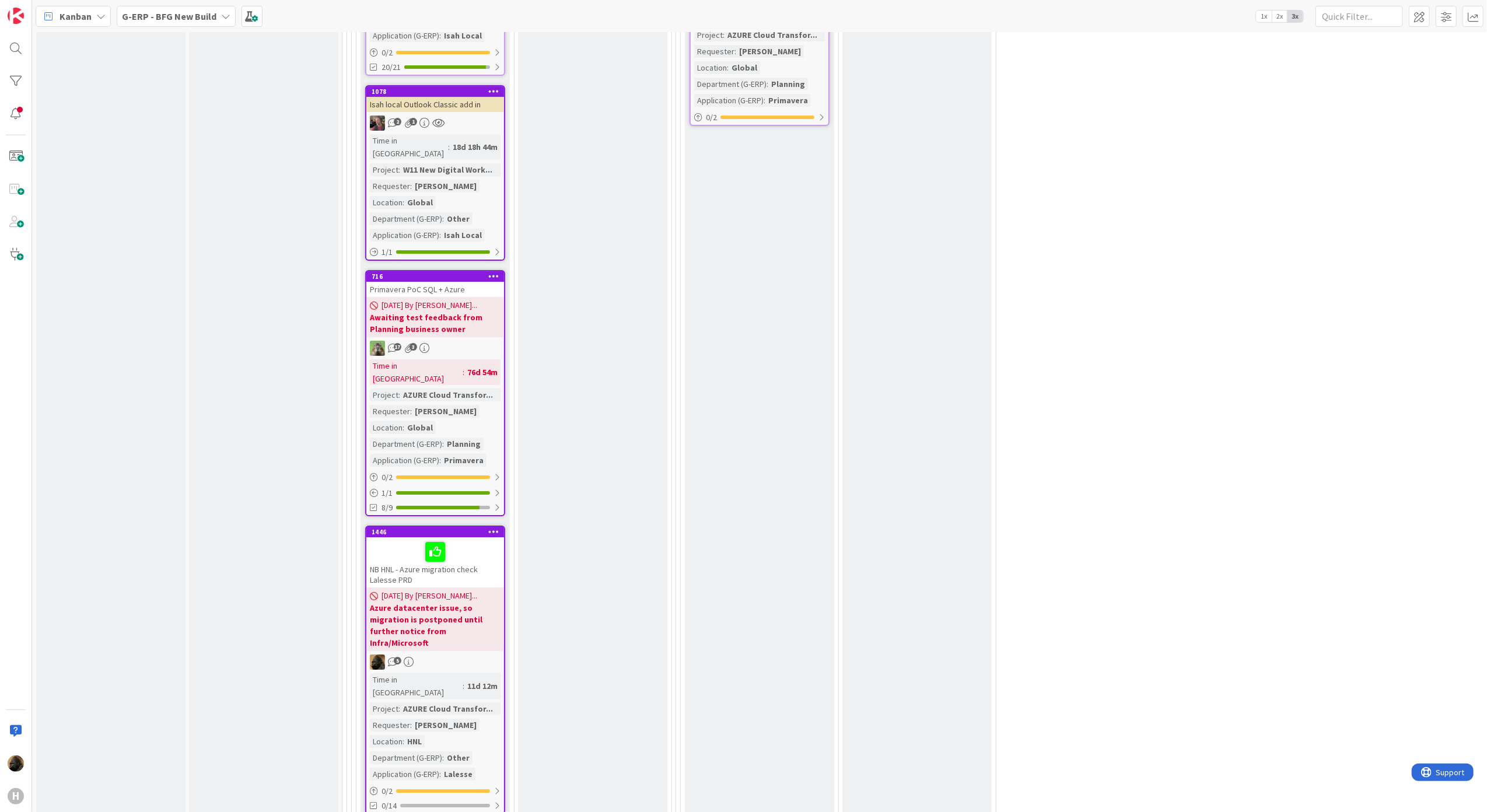
click at [423, 602] on b "Azure datacenter issue, so migration is postponed until further notice from Inf…" at bounding box center [435, 625] width 130 height 47
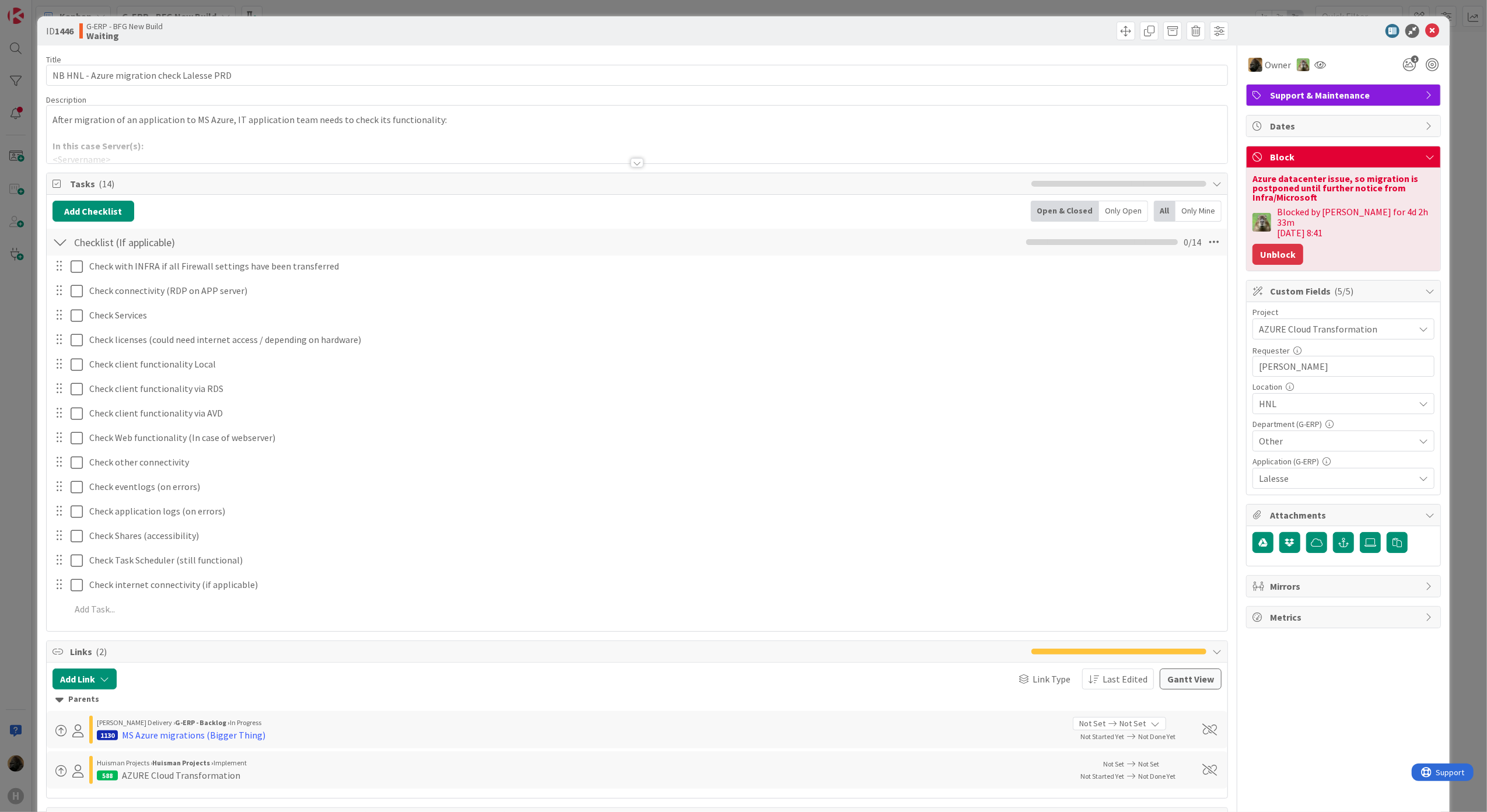
click at [1284, 250] on button "Unblock" at bounding box center [1277, 253] width 50 height 21
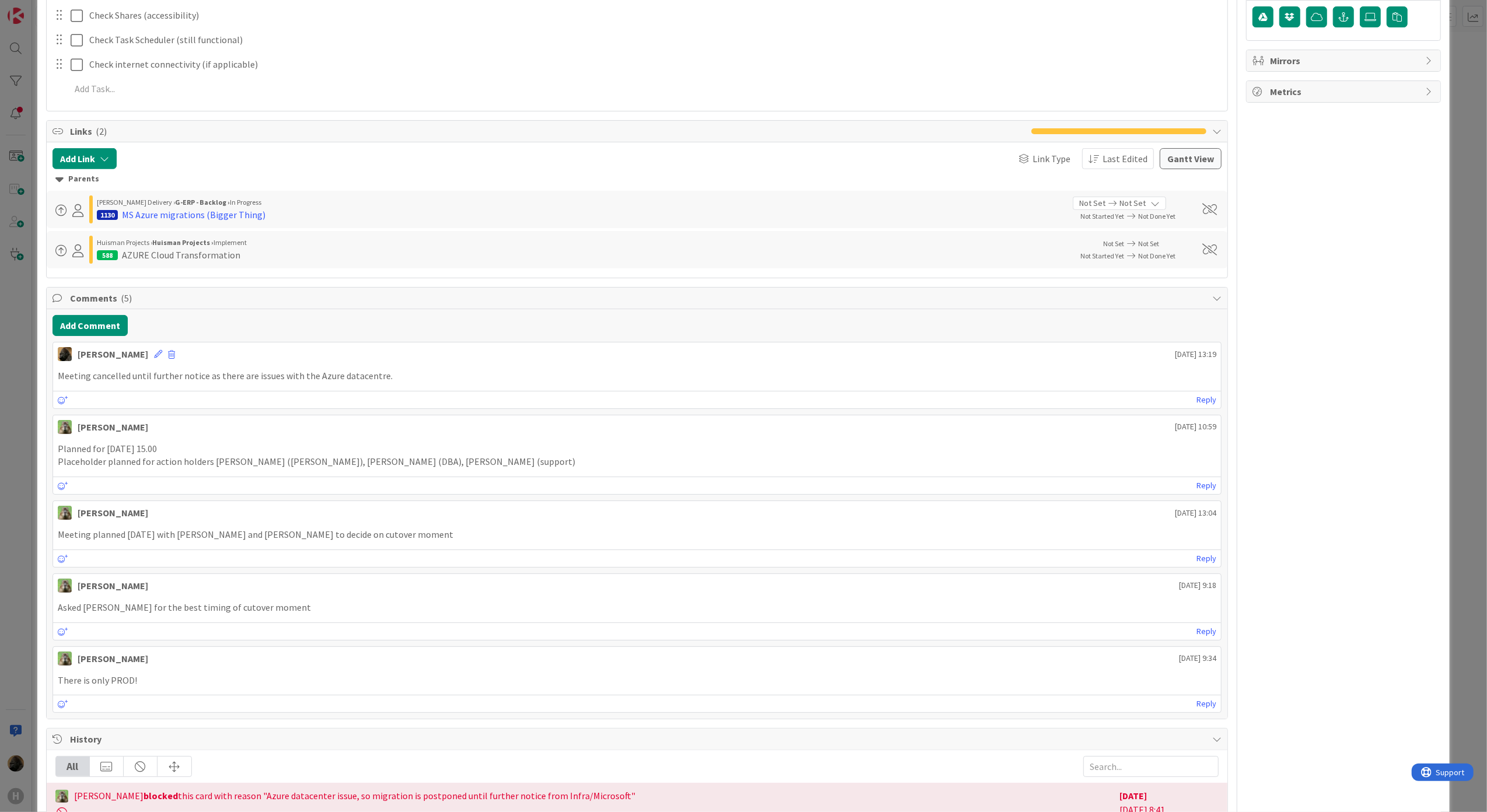
scroll to position [544, 0]
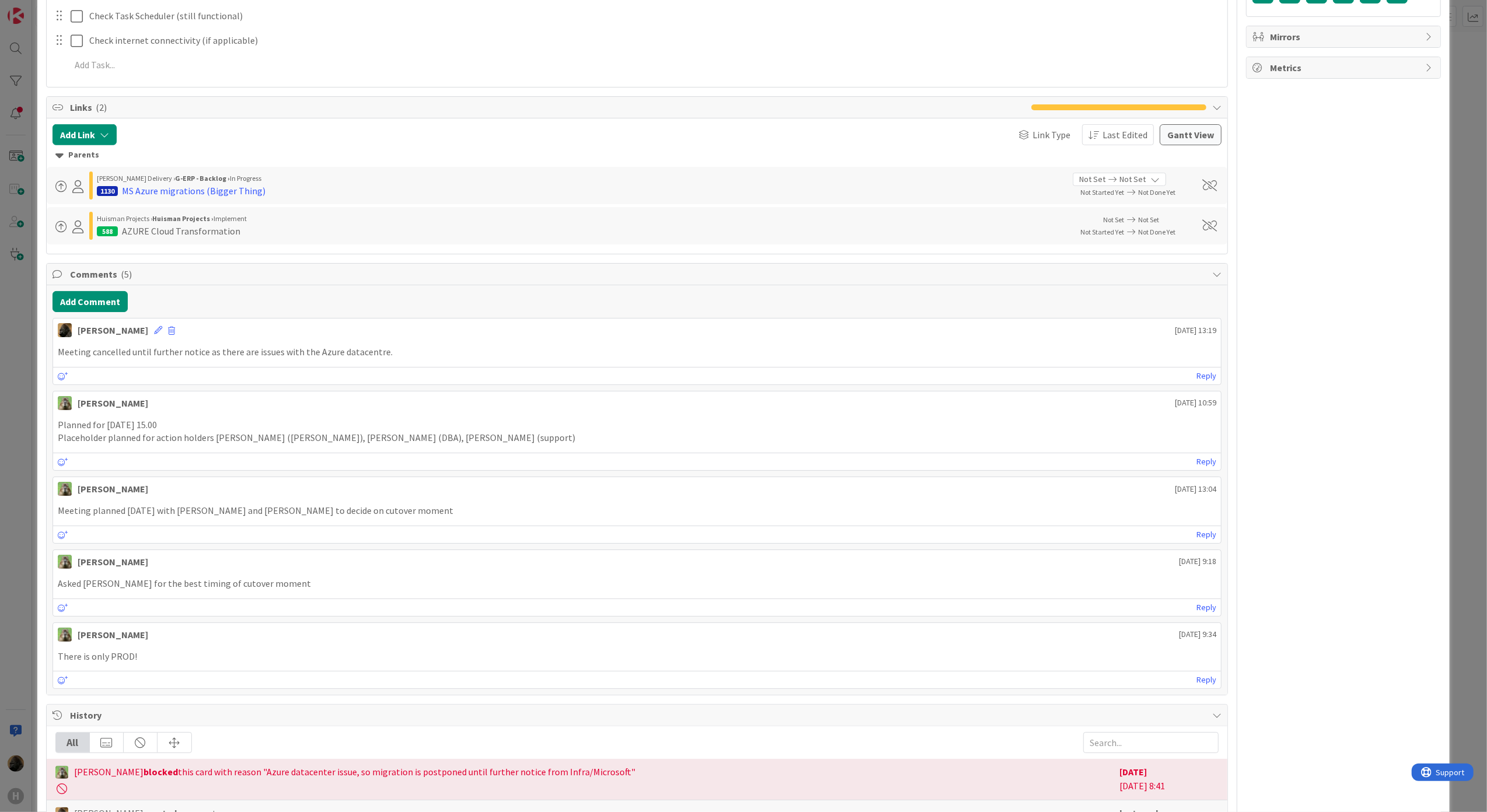
type textarea "x"
click at [97, 295] on button "Add Comment" at bounding box center [90, 301] width 75 height 21
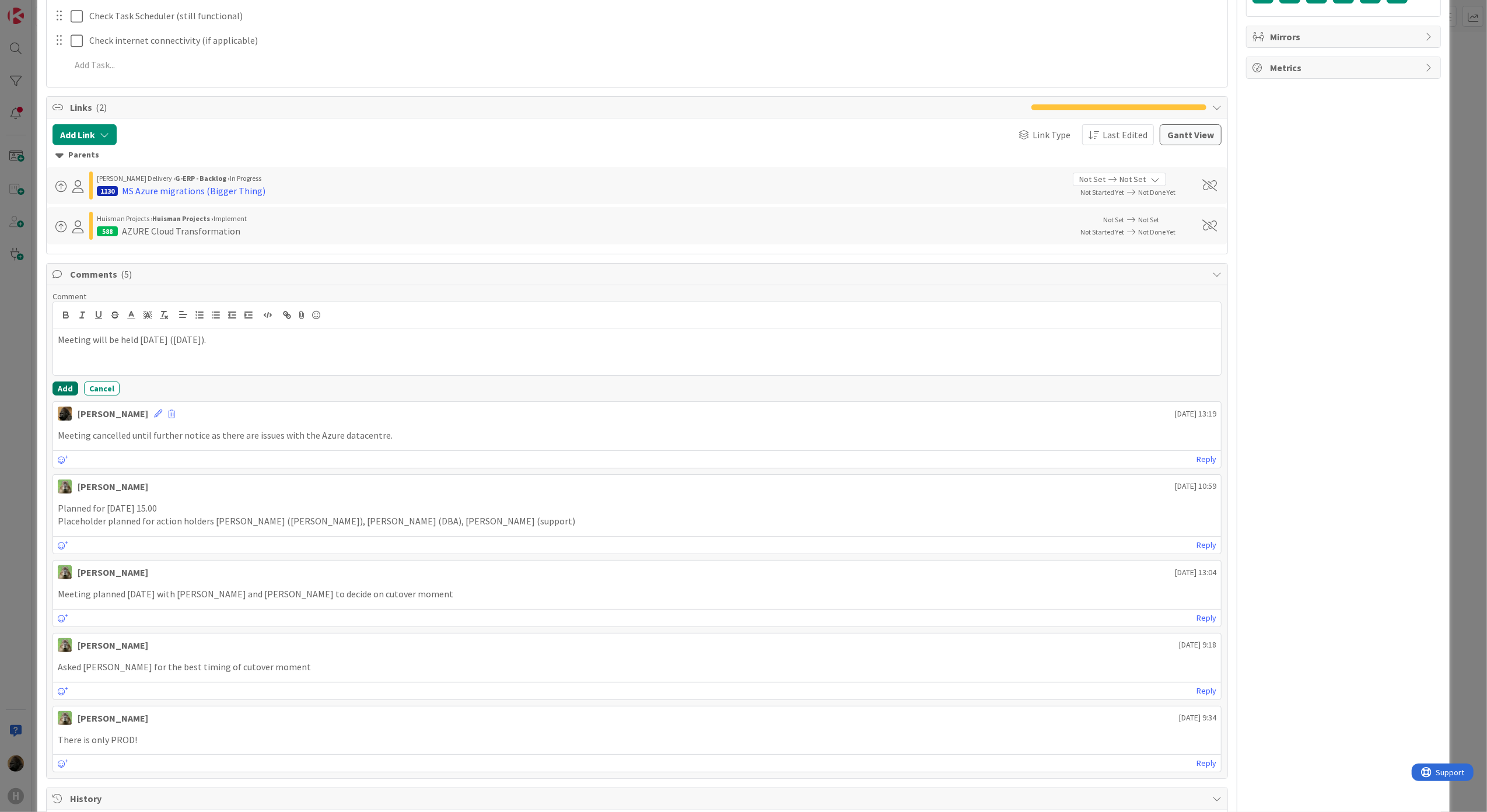
click at [67, 389] on button "Add" at bounding box center [65, 388] width 26 height 14
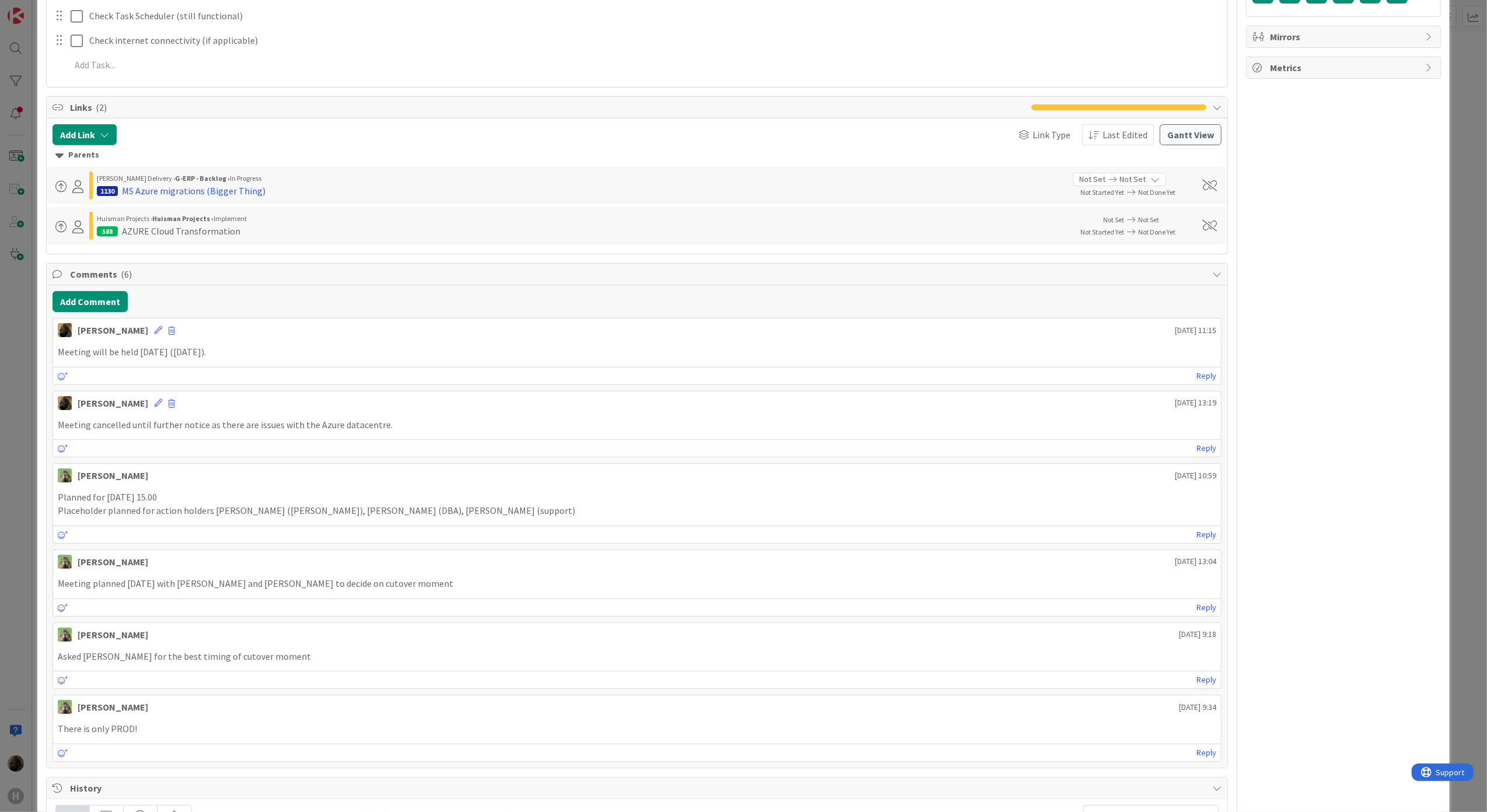
scroll to position [3940, 0]
type textarea "x"
